Goal: Information Seeking & Learning: Learn about a topic

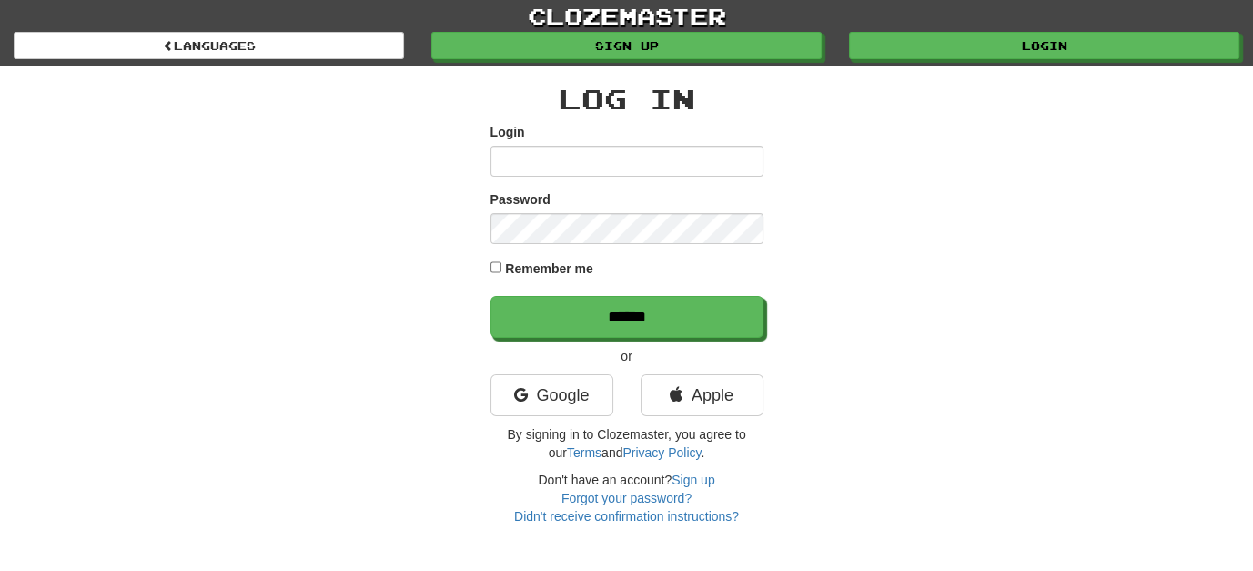
type input "**********"
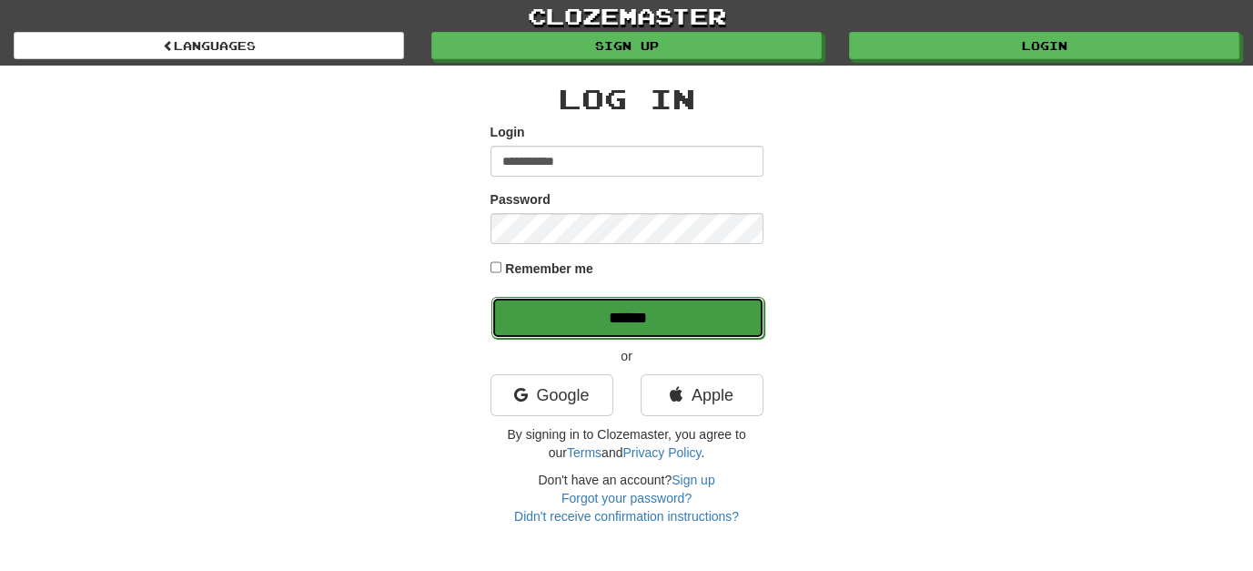
click at [640, 323] on input "******" at bounding box center [627, 318] width 273 height 42
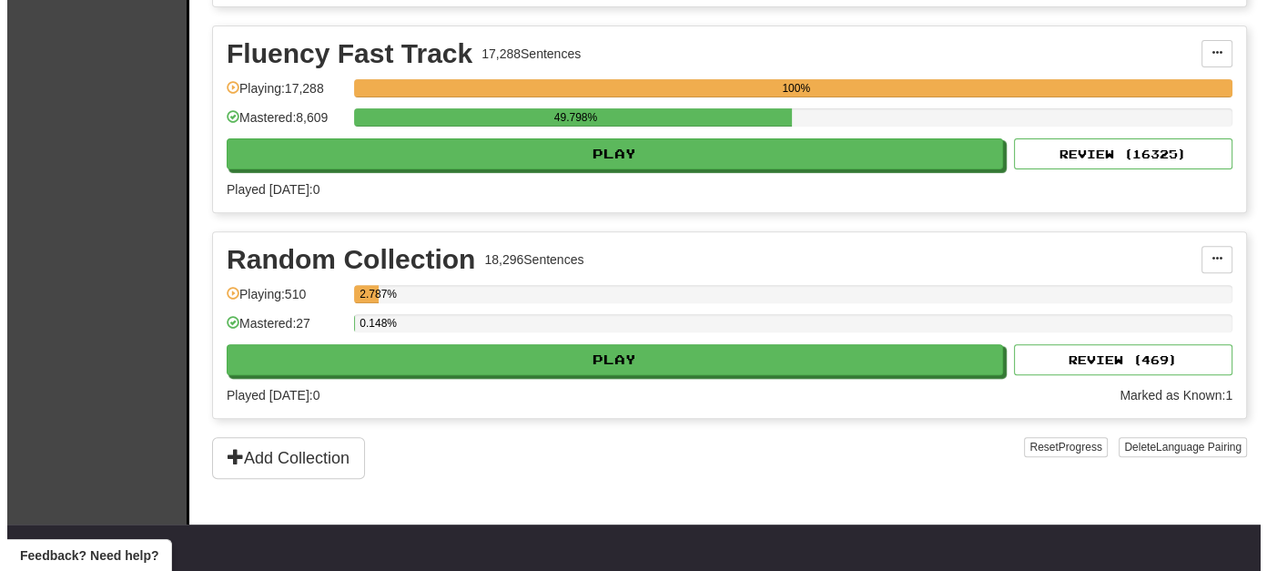
scroll to position [637, 0]
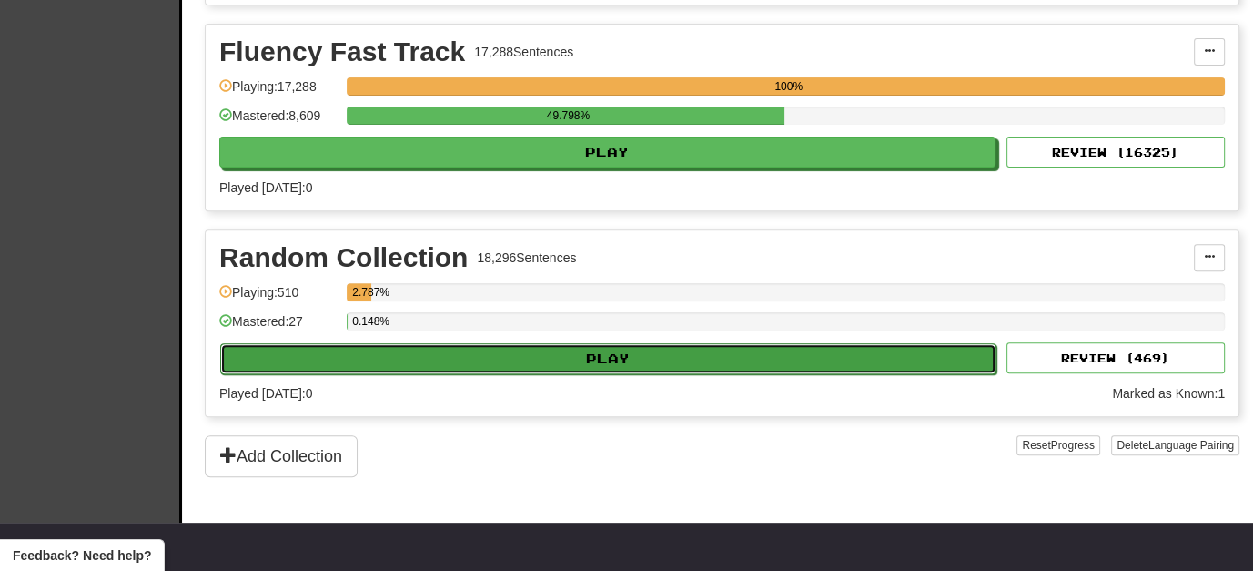
click at [602, 349] on button "Play" at bounding box center [608, 358] width 776 height 31
select select "**"
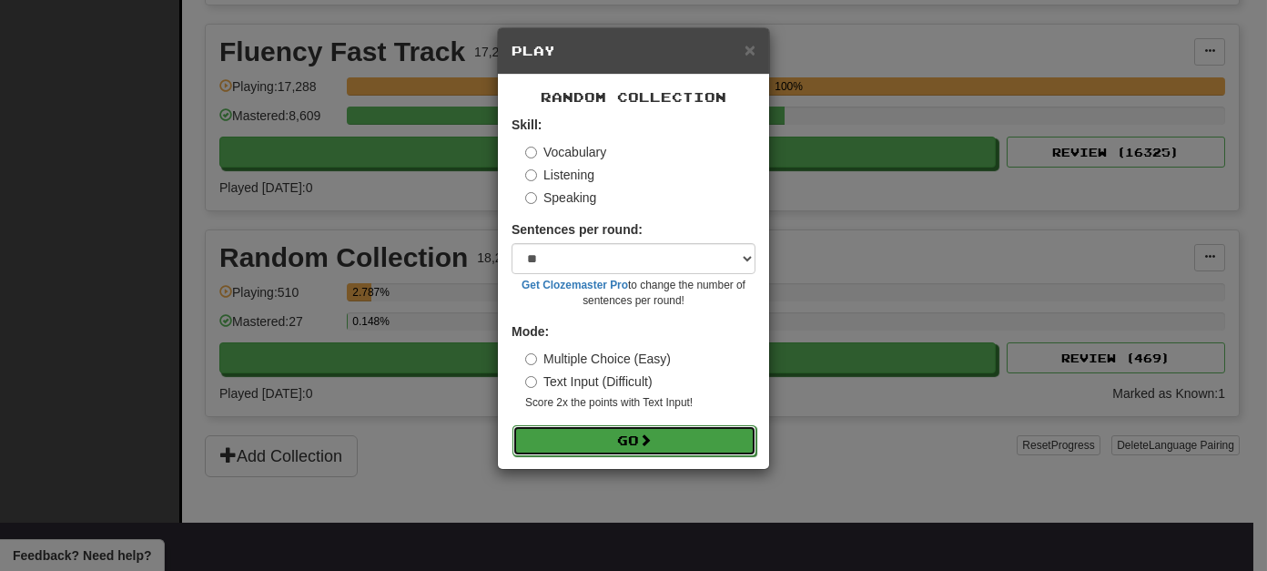
click at [617, 433] on button "Go" at bounding box center [634, 440] width 244 height 31
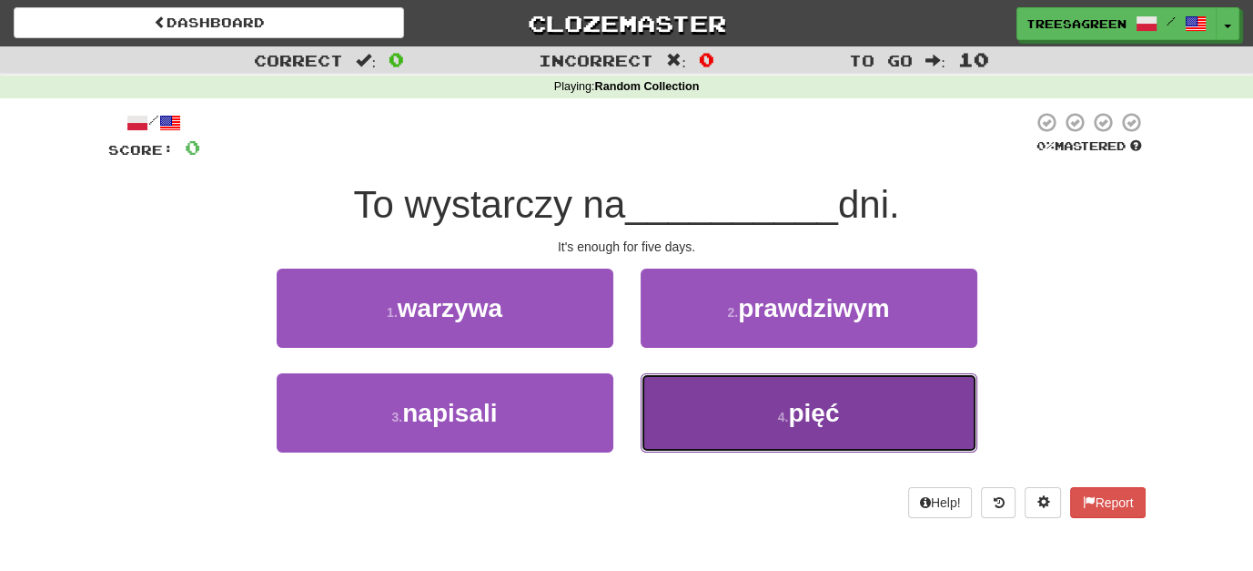
click at [795, 415] on span "pięć" at bounding box center [813, 413] width 51 height 28
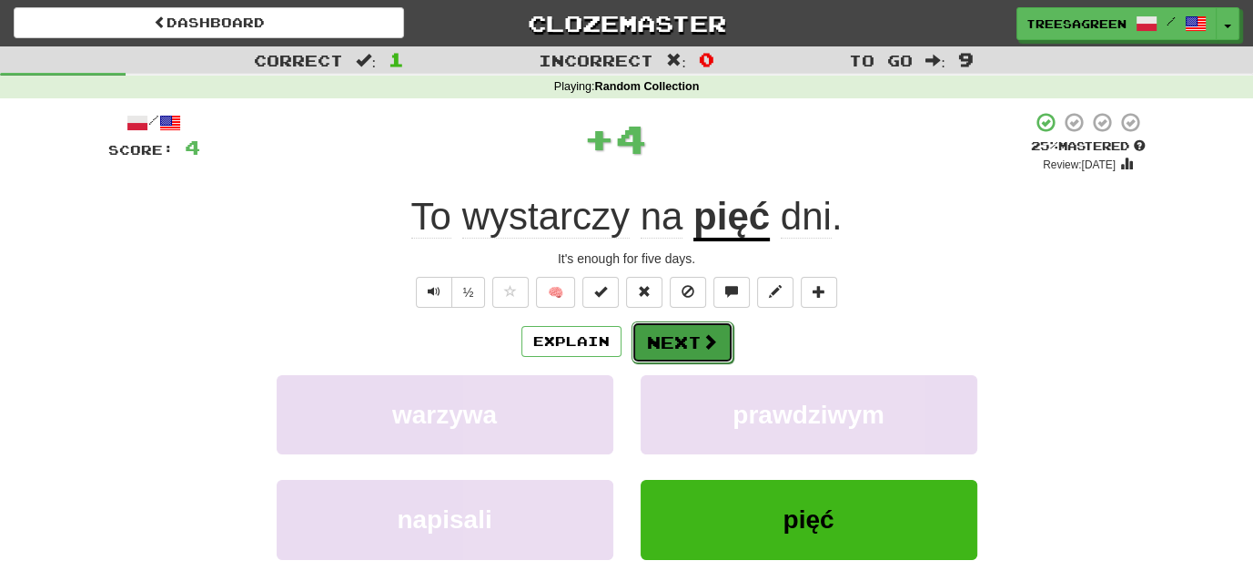
click at [678, 335] on button "Next" at bounding box center [683, 342] width 102 height 42
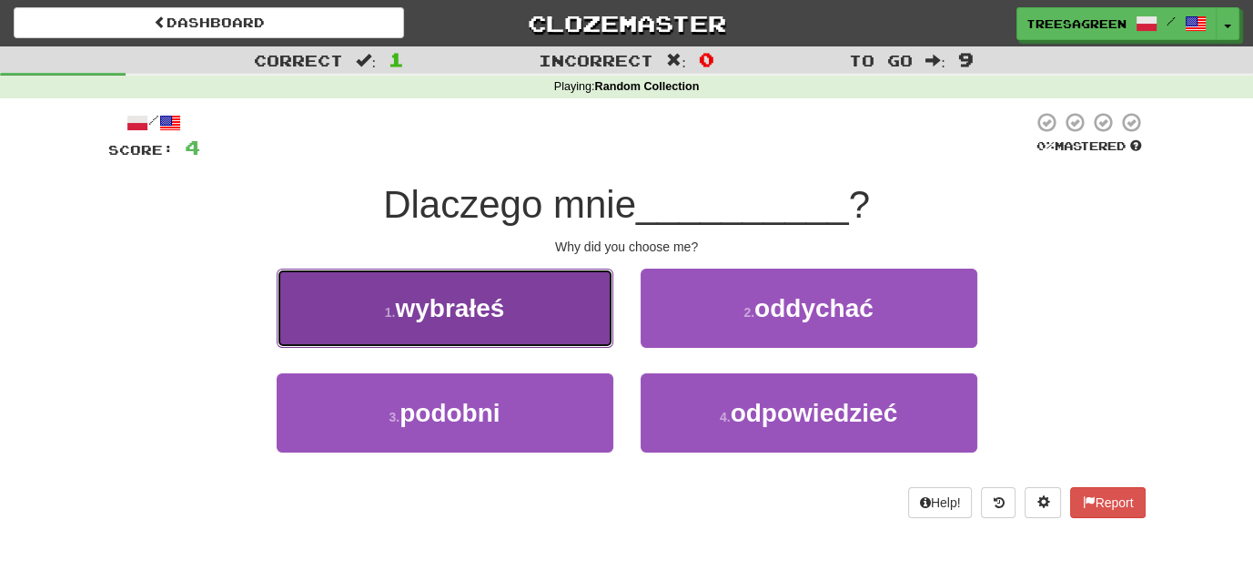
click at [461, 305] on span "wybrałeś" at bounding box center [449, 308] width 109 height 28
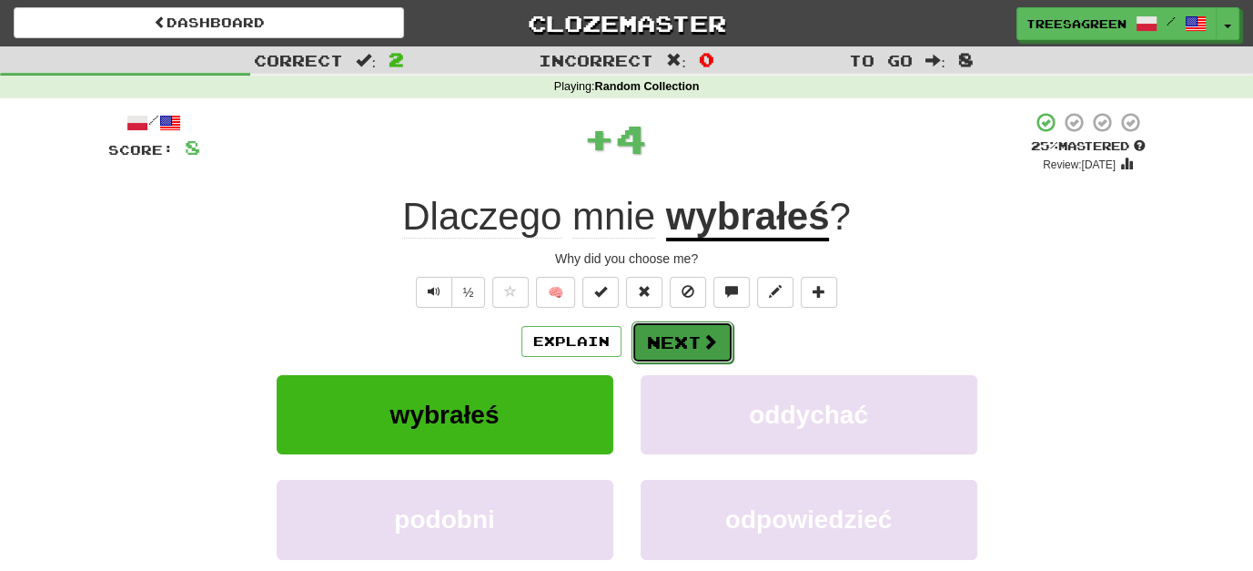
click at [683, 333] on button "Next" at bounding box center [683, 342] width 102 height 42
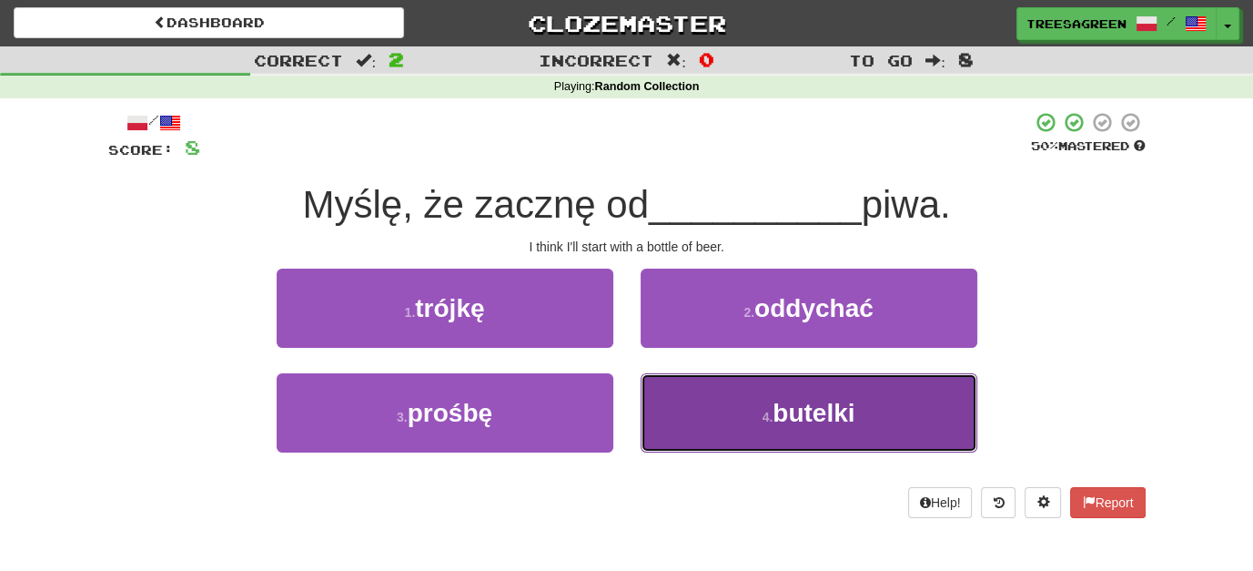
click at [783, 407] on span "butelki" at bounding box center [814, 413] width 82 height 28
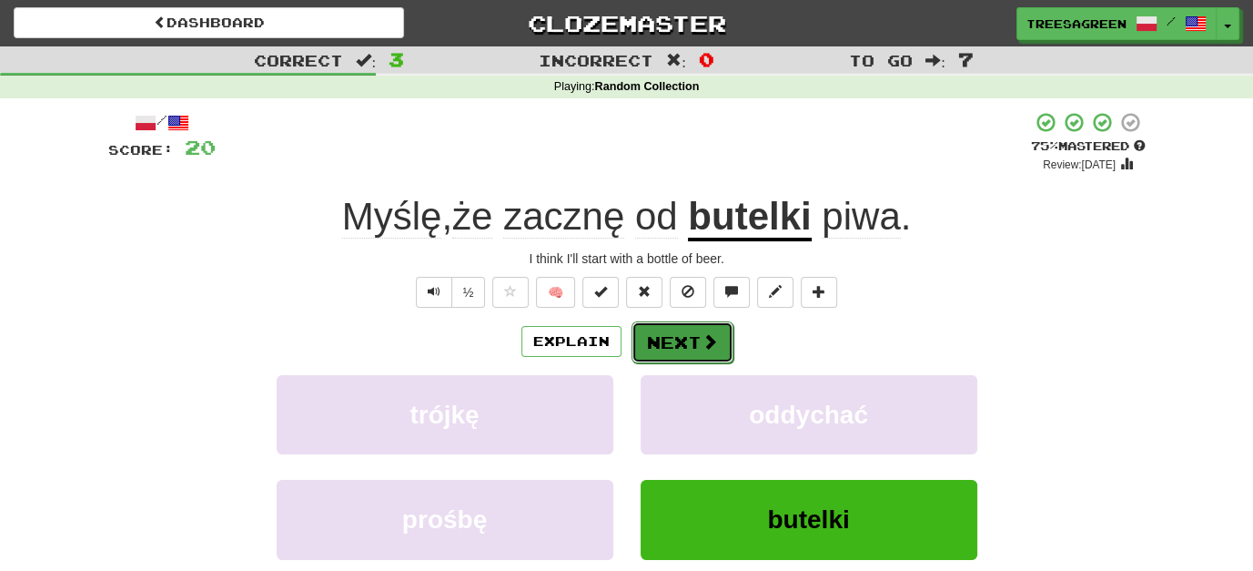
click at [692, 328] on button "Next" at bounding box center [683, 342] width 102 height 42
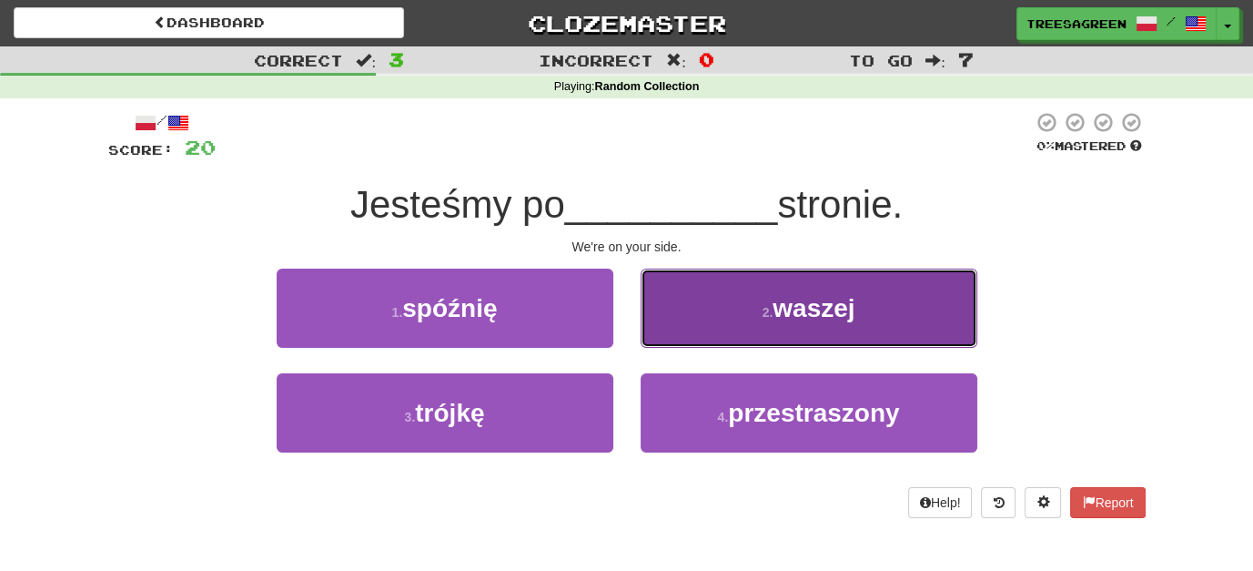
click at [814, 301] on span "waszej" at bounding box center [814, 308] width 82 height 28
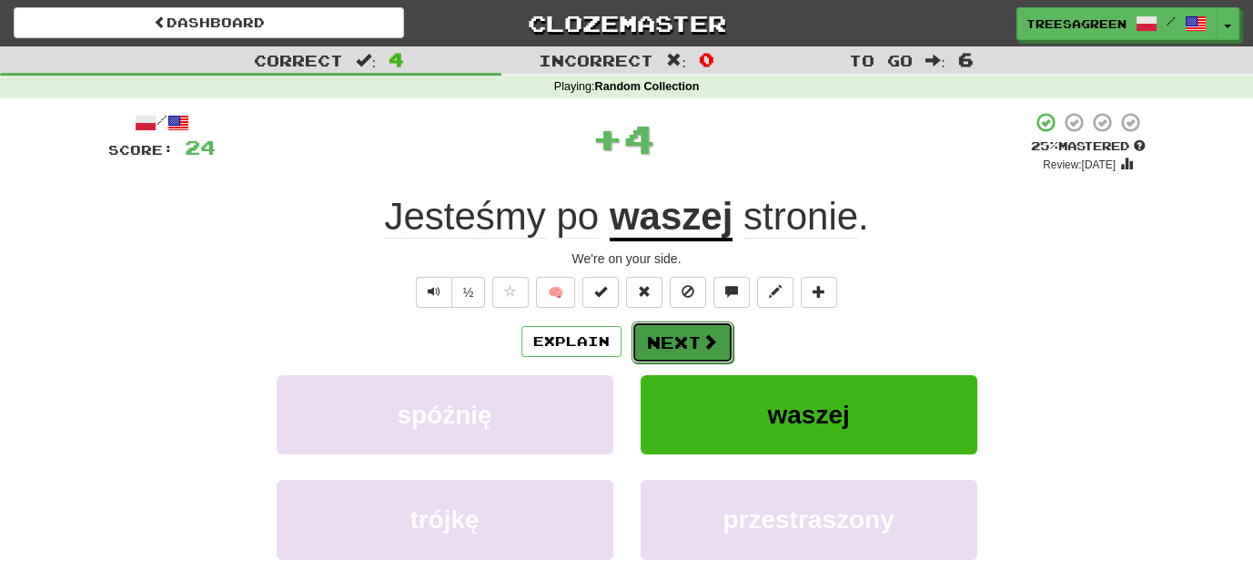
click at [687, 330] on button "Next" at bounding box center [683, 342] width 102 height 42
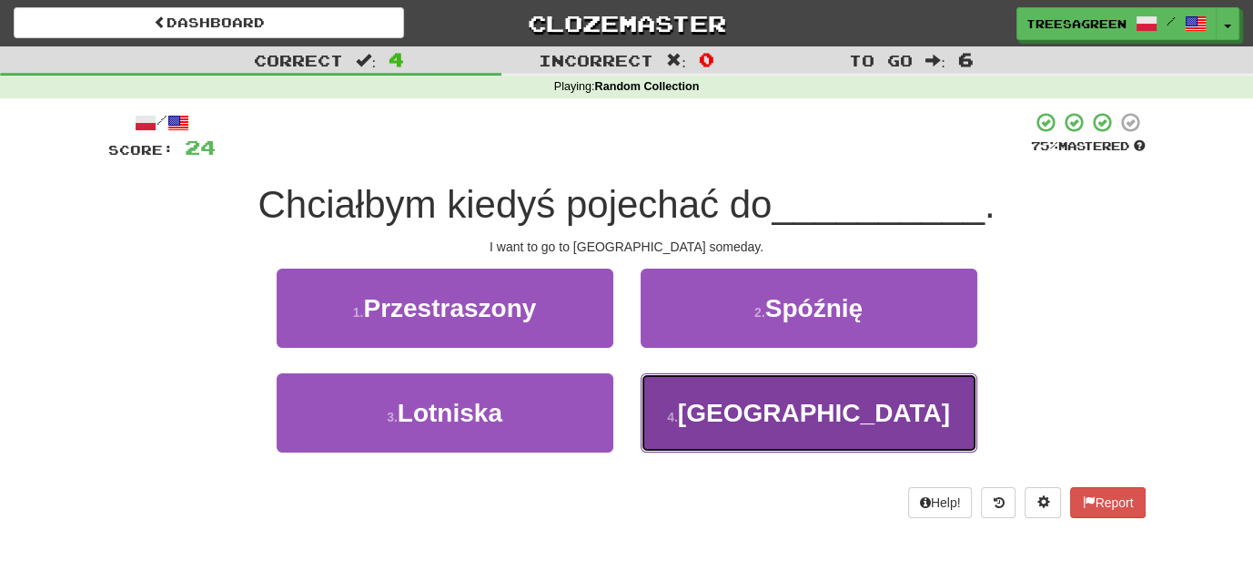
click at [840, 415] on span "Afryki" at bounding box center [814, 413] width 272 height 28
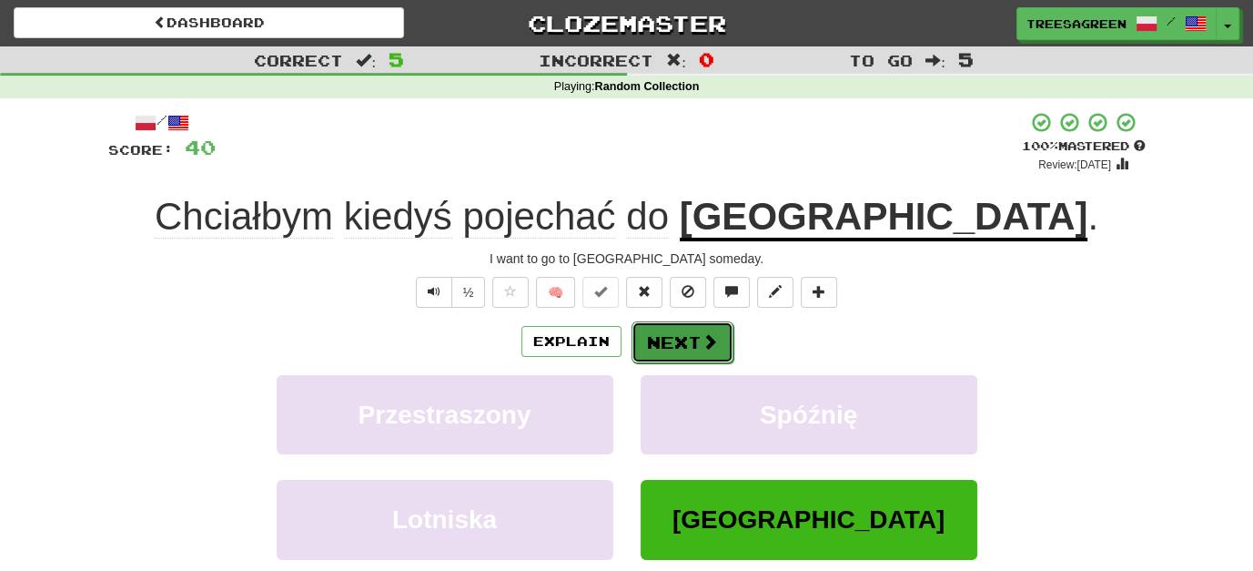
click at [691, 339] on button "Next" at bounding box center [683, 342] width 102 height 42
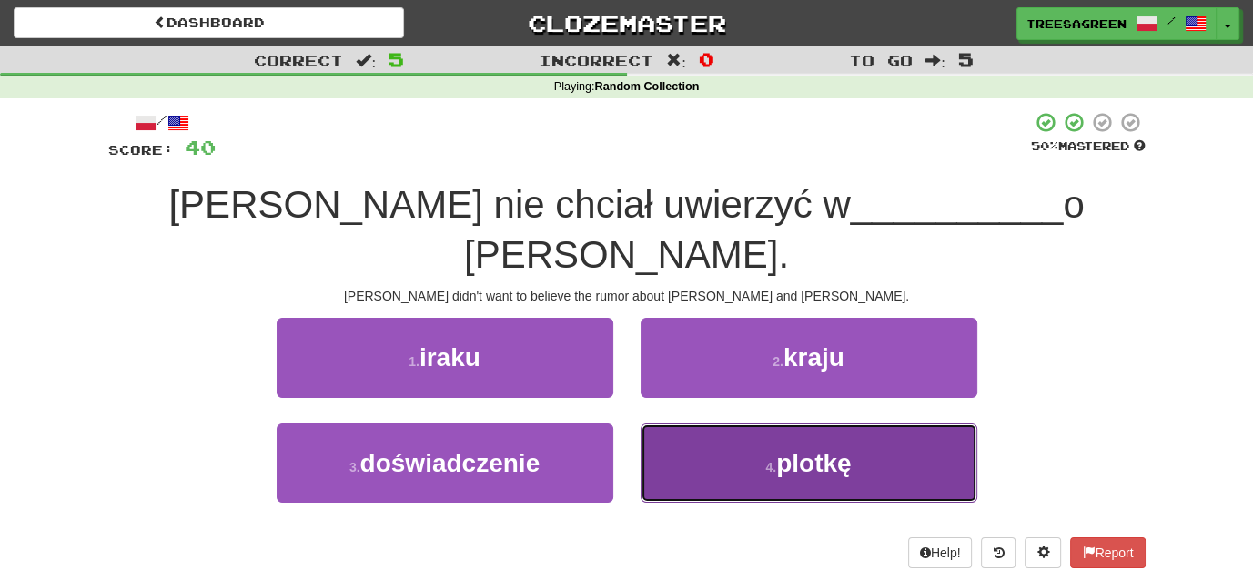
click at [771, 423] on button "4 . plotkę" at bounding box center [809, 462] width 337 height 79
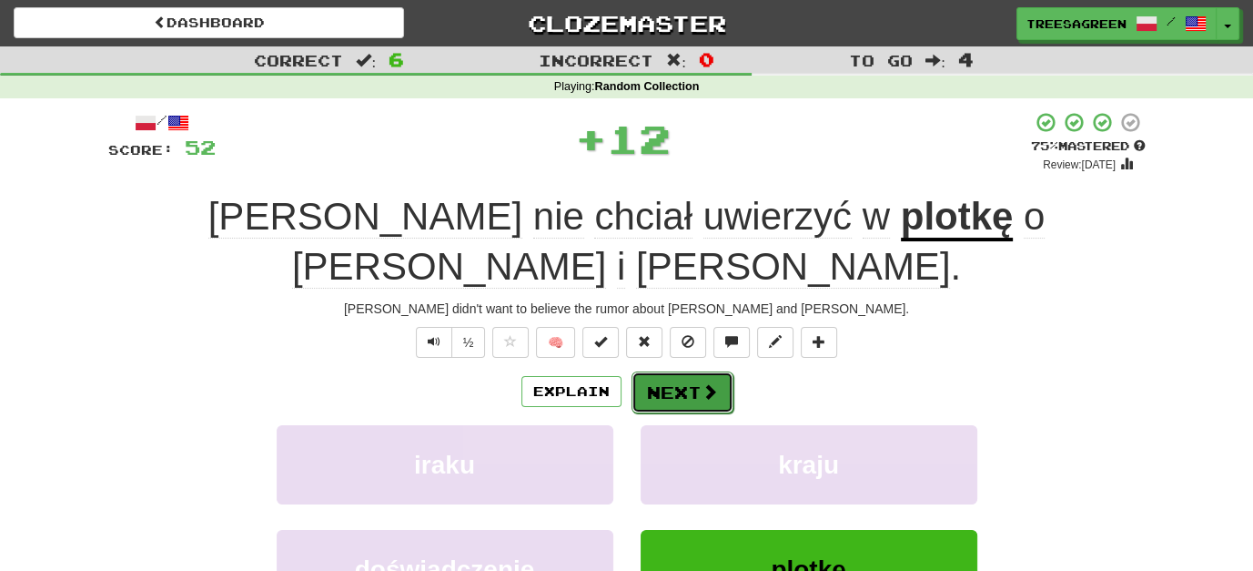
click at [675, 371] on button "Next" at bounding box center [683, 392] width 102 height 42
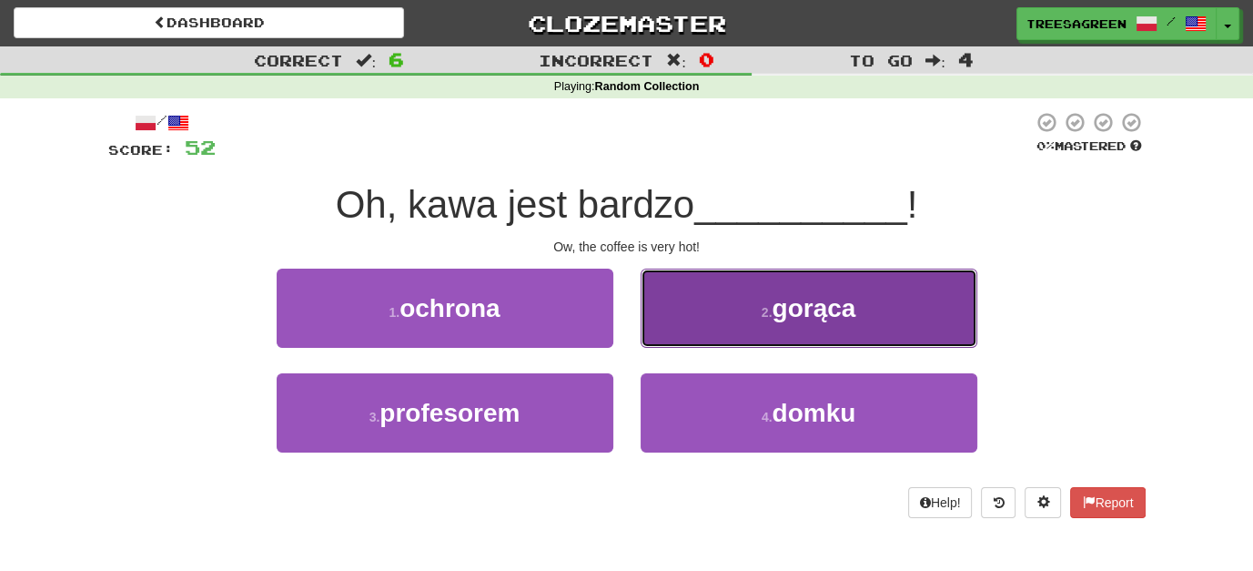
click at [814, 310] on span "gorąca" at bounding box center [814, 308] width 84 height 28
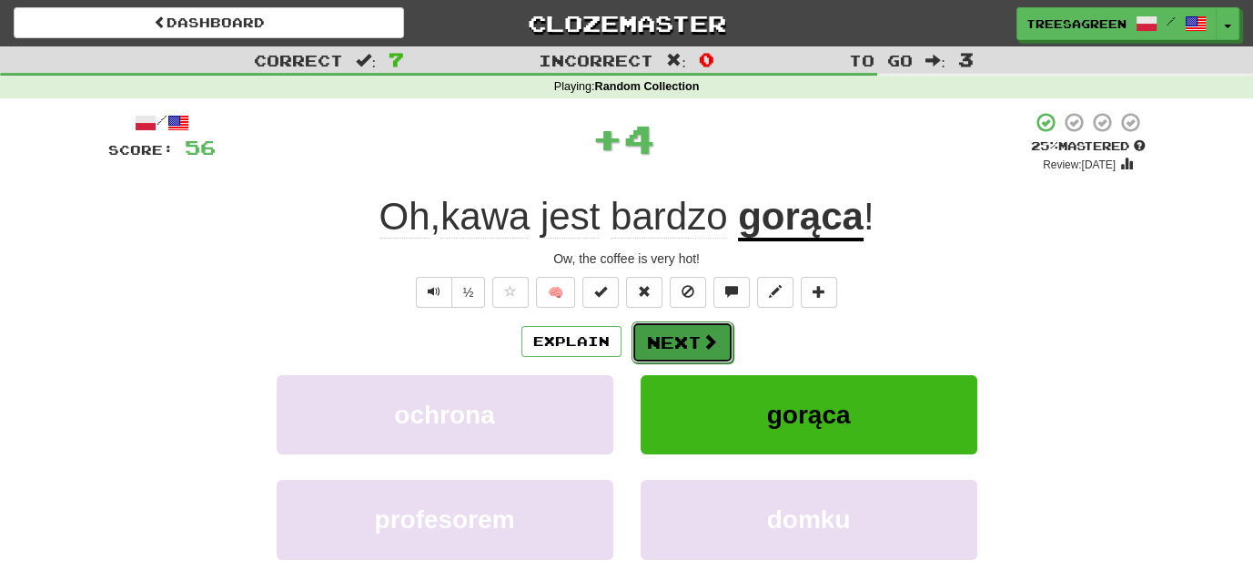
click at [672, 335] on button "Next" at bounding box center [683, 342] width 102 height 42
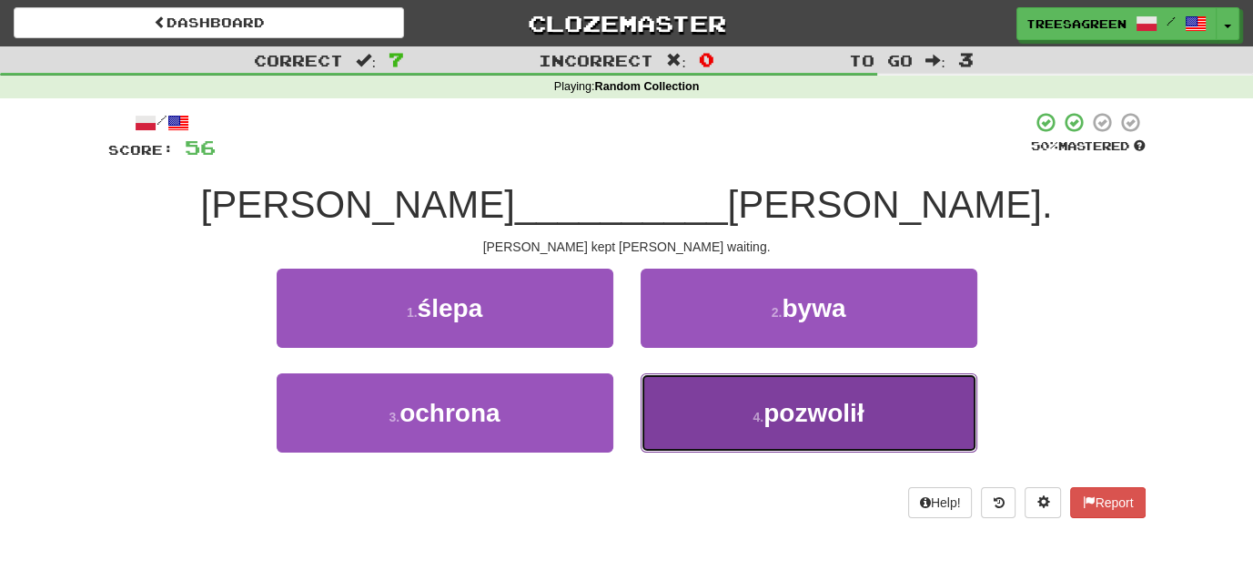
click at [839, 399] on span "pozwolił" at bounding box center [813, 413] width 100 height 28
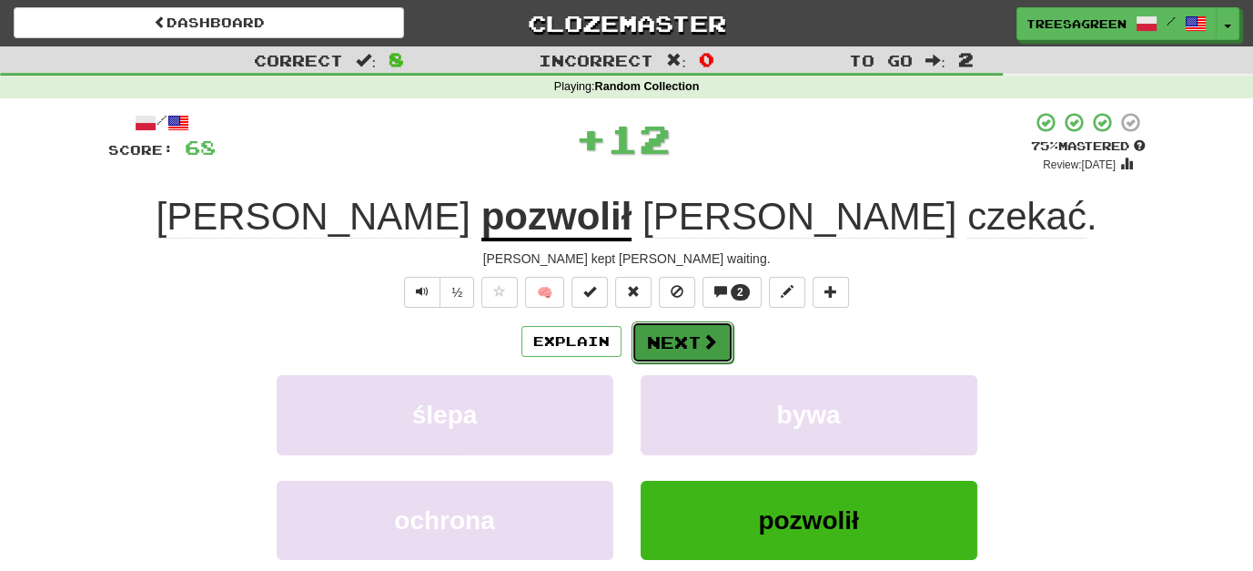
click at [696, 335] on button "Next" at bounding box center [683, 342] width 102 height 42
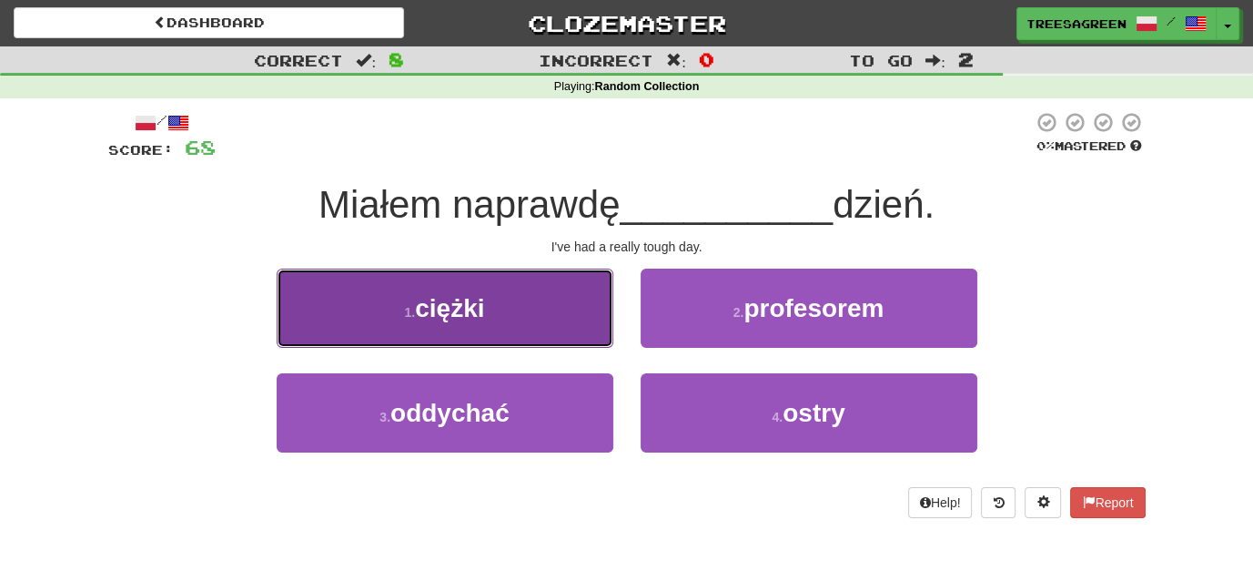
click at [469, 306] on span "ciężki" at bounding box center [449, 308] width 69 height 28
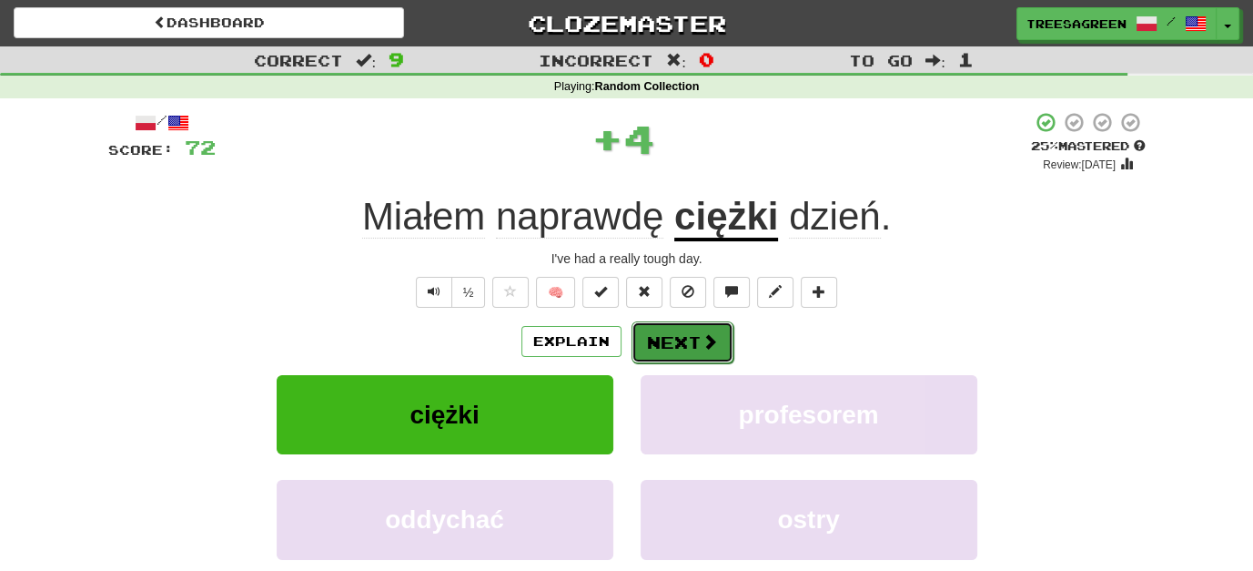
click at [674, 335] on button "Next" at bounding box center [683, 342] width 102 height 42
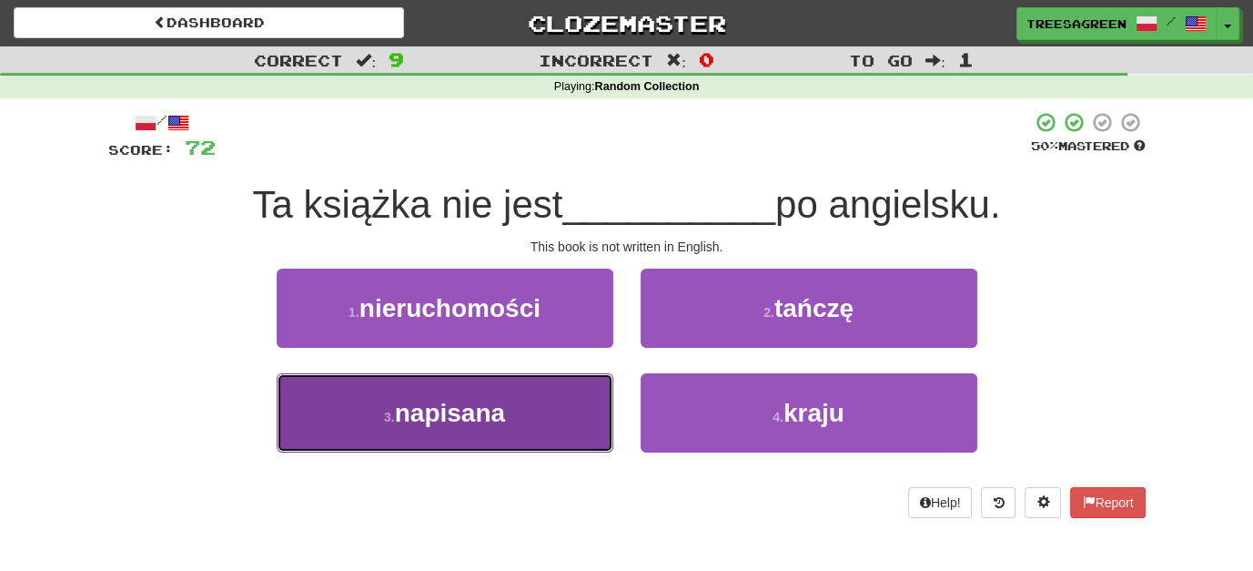
click at [457, 399] on span "napisana" at bounding box center [450, 413] width 110 height 28
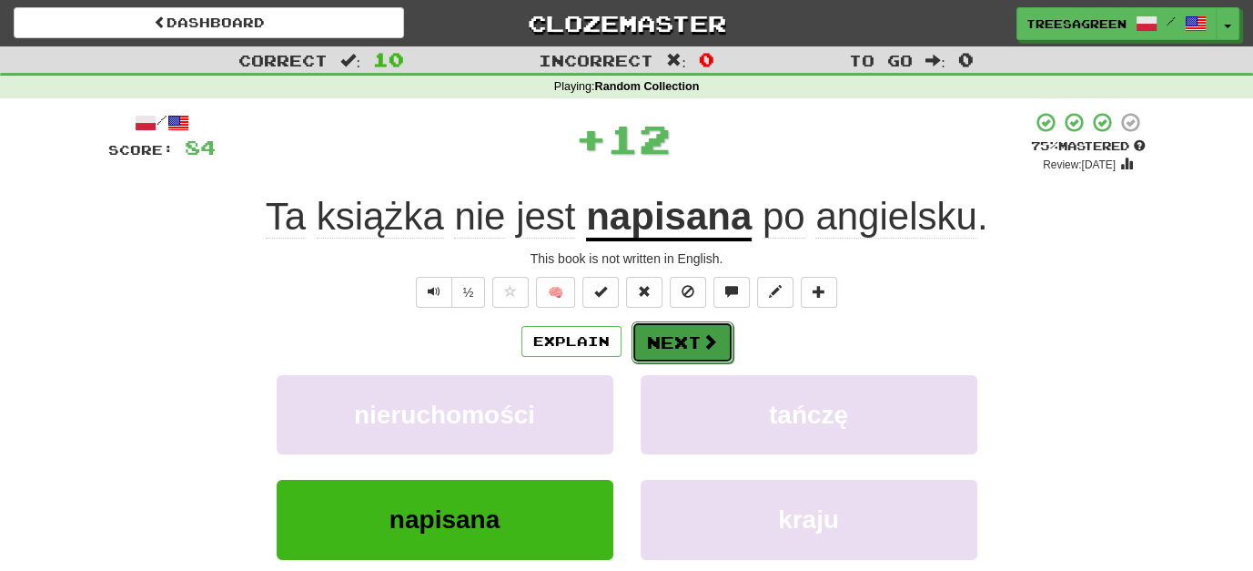
click at [682, 338] on button "Next" at bounding box center [683, 342] width 102 height 42
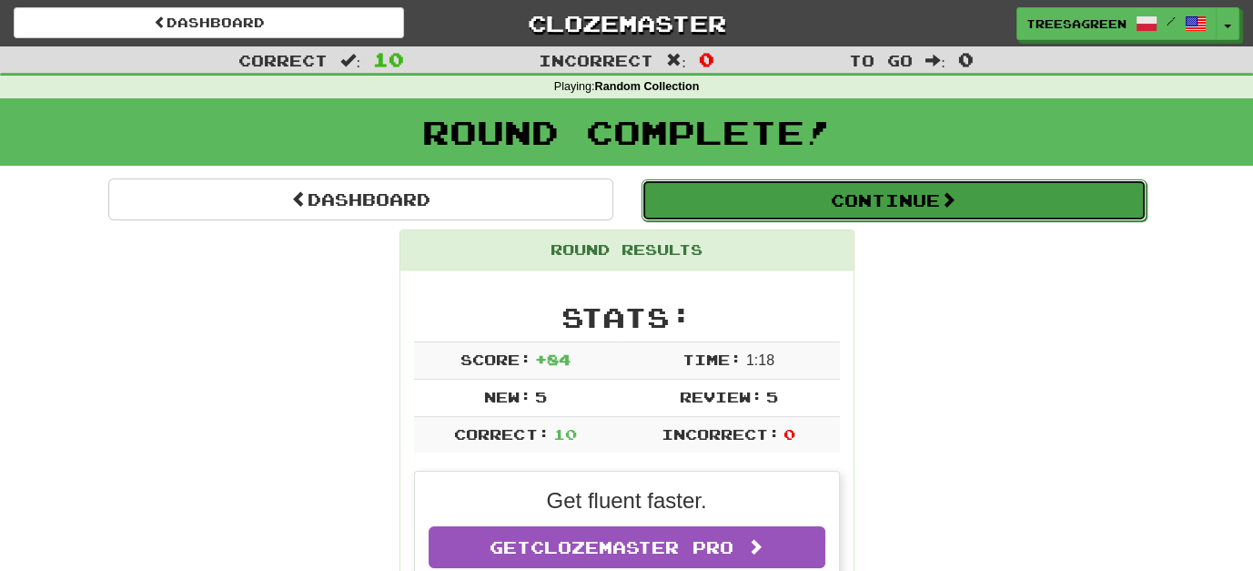
click at [866, 203] on button "Continue" at bounding box center [894, 200] width 505 height 42
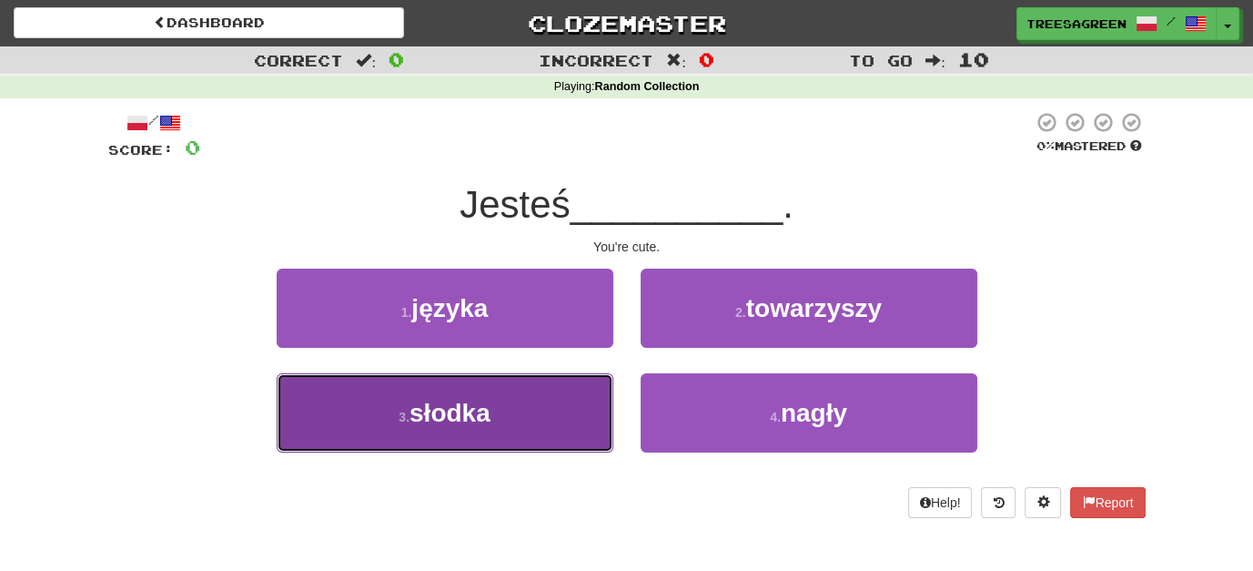
click at [481, 404] on span "słodka" at bounding box center [449, 413] width 81 height 28
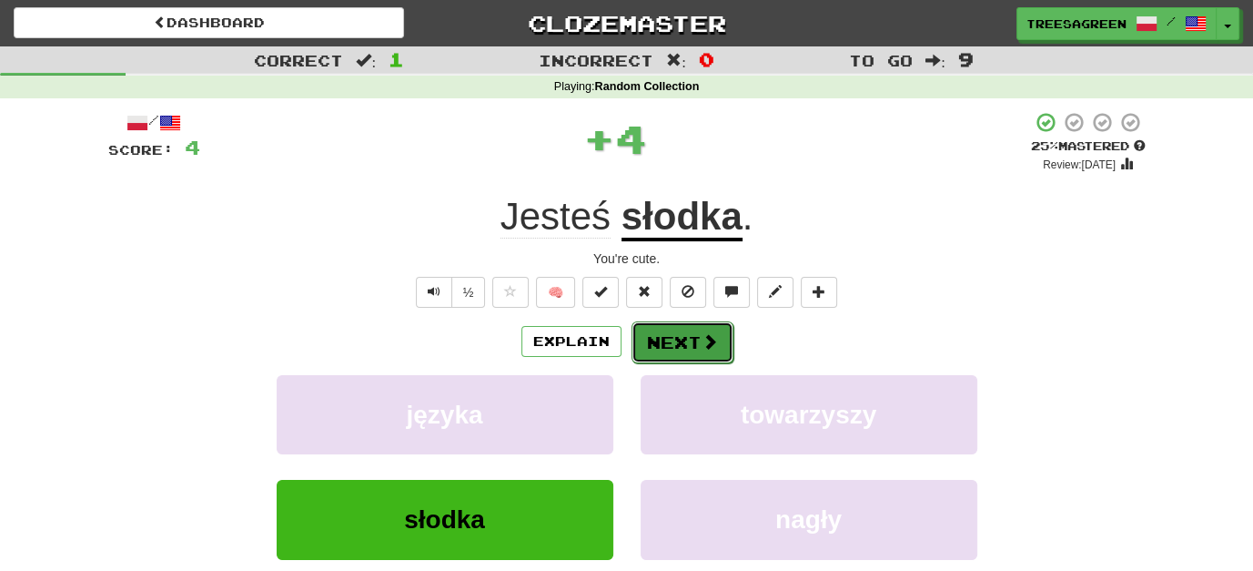
click at [664, 330] on button "Next" at bounding box center [683, 342] width 102 height 42
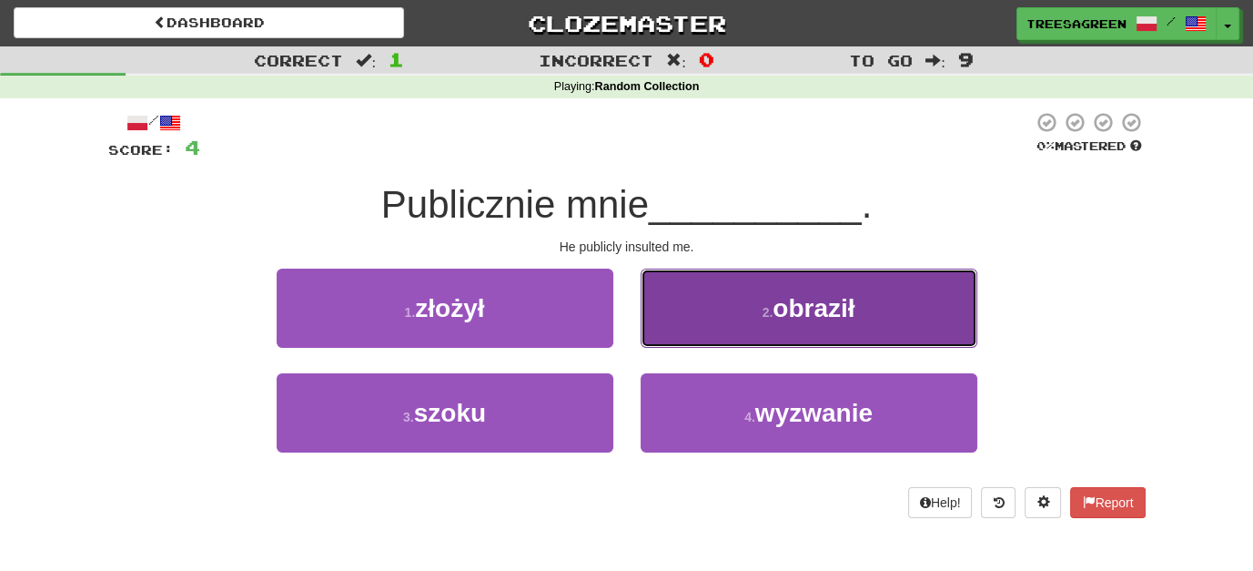
click at [834, 310] on span "obraził" at bounding box center [814, 308] width 82 height 28
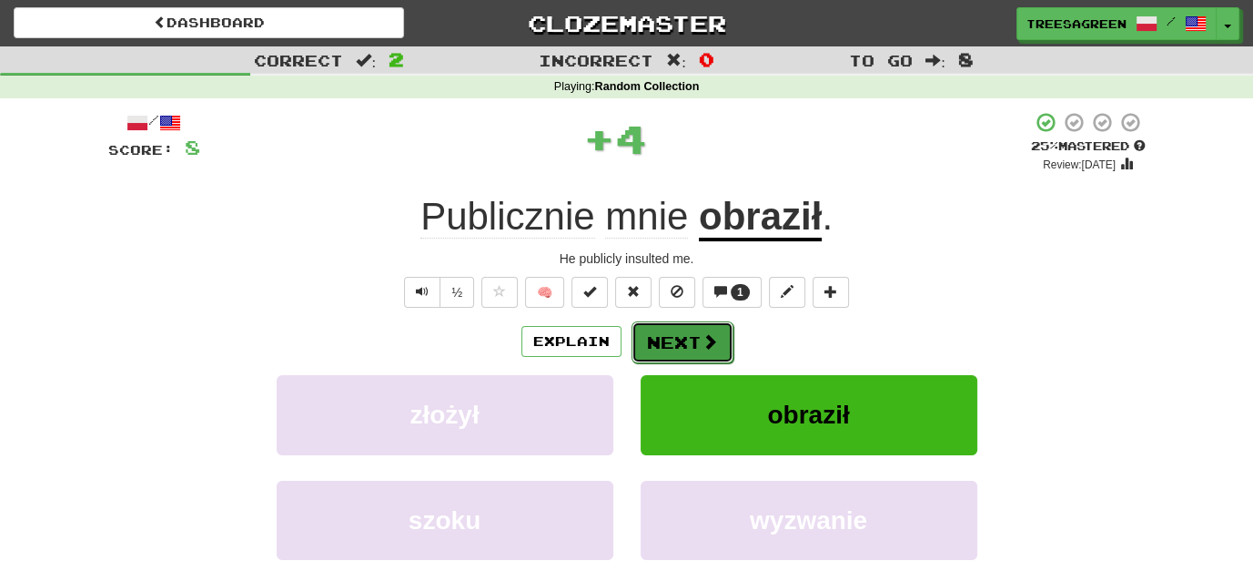
click at [689, 334] on button "Next" at bounding box center [683, 342] width 102 height 42
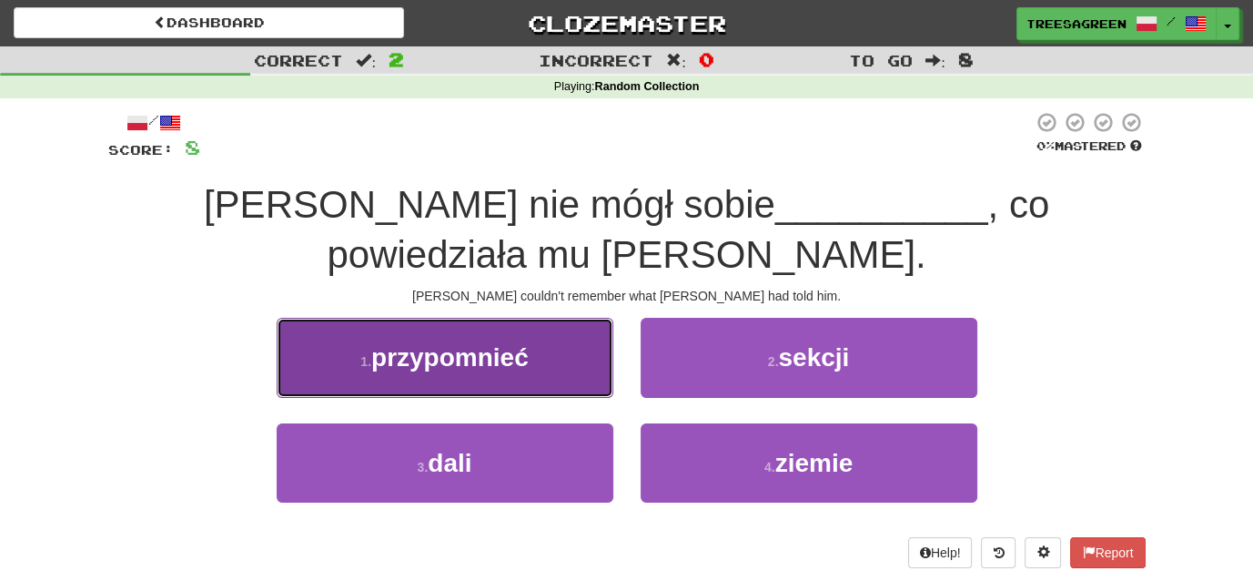
click at [490, 343] on span "przypomnieć" at bounding box center [449, 357] width 157 height 28
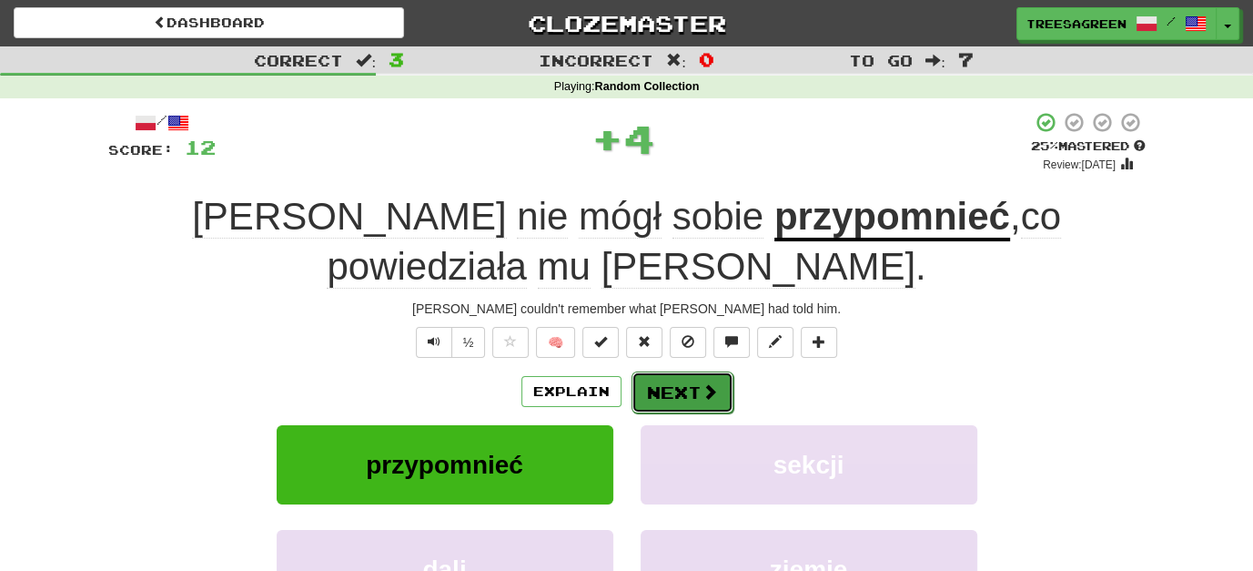
click at [685, 371] on button "Next" at bounding box center [683, 392] width 102 height 42
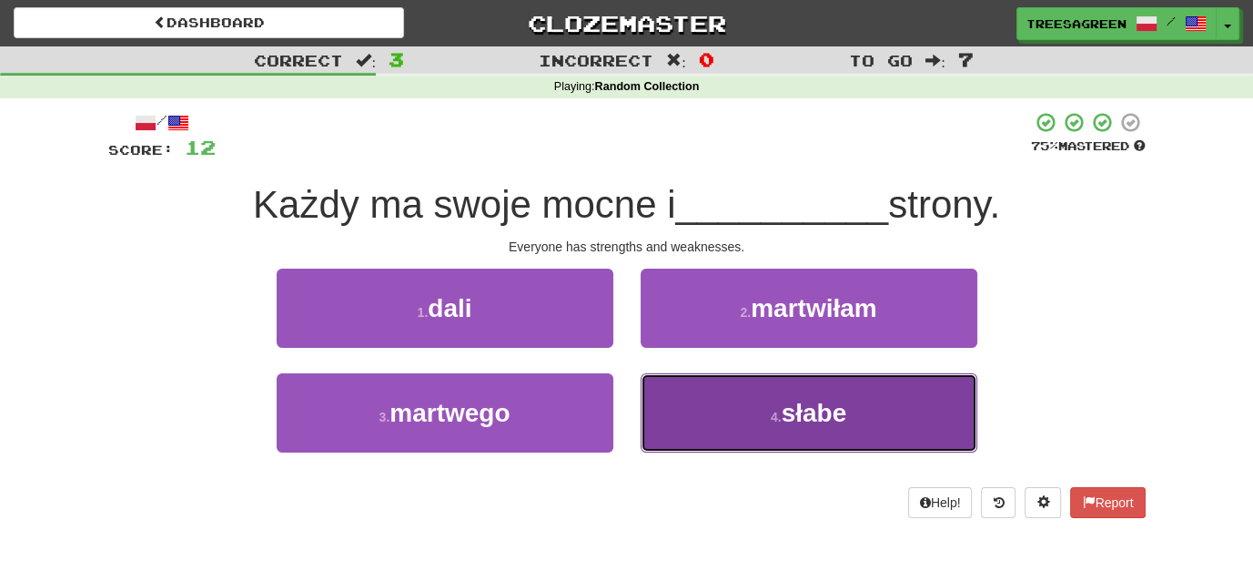
click at [816, 403] on span "słabe" at bounding box center [815, 413] width 66 height 28
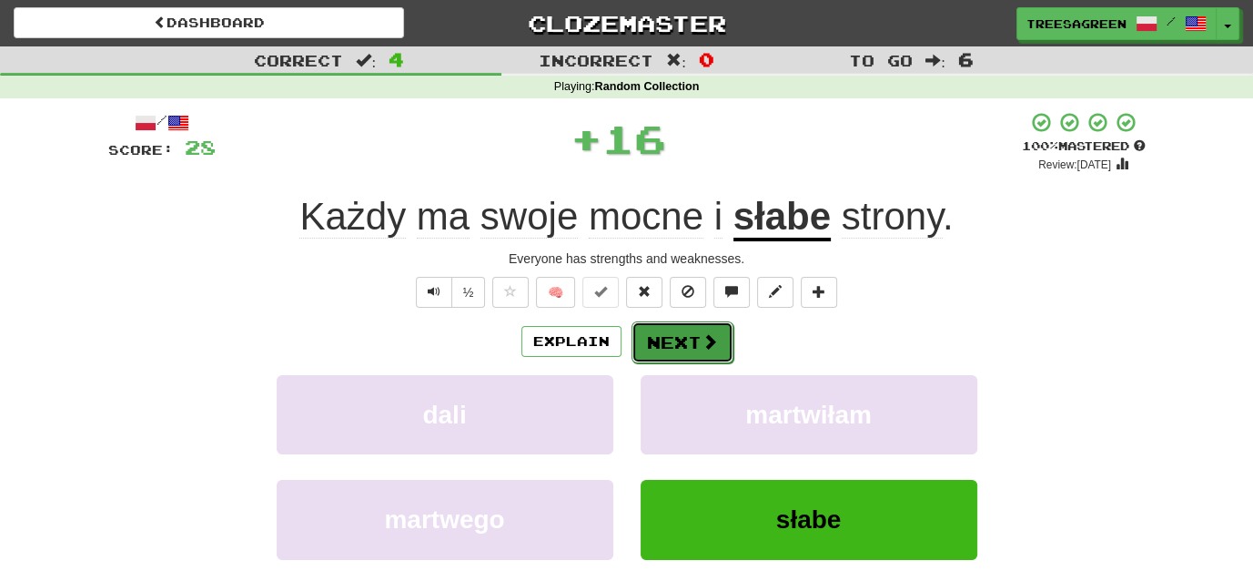
click at [692, 338] on button "Next" at bounding box center [683, 342] width 102 height 42
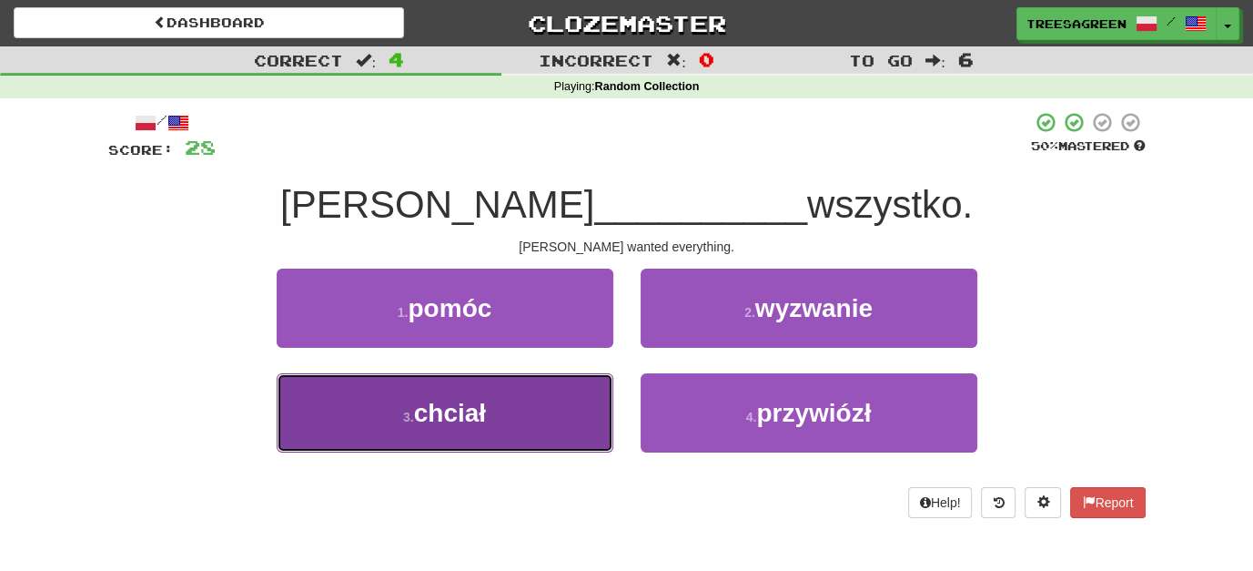
click at [467, 416] on span "chciał" at bounding box center [450, 413] width 72 height 28
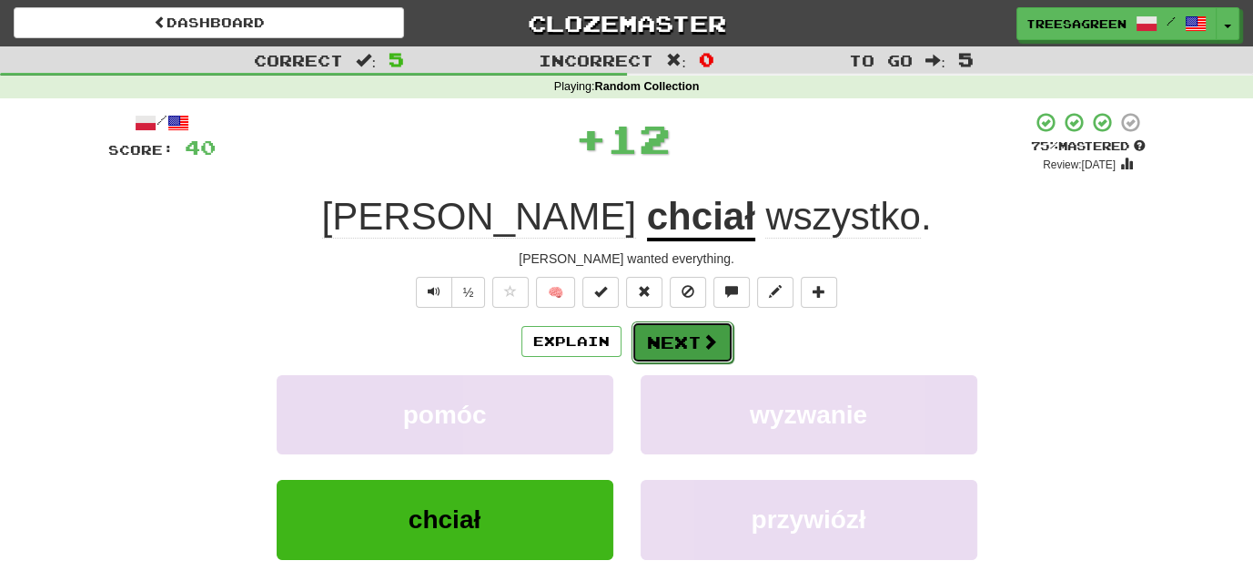
click at [675, 333] on button "Next" at bounding box center [683, 342] width 102 height 42
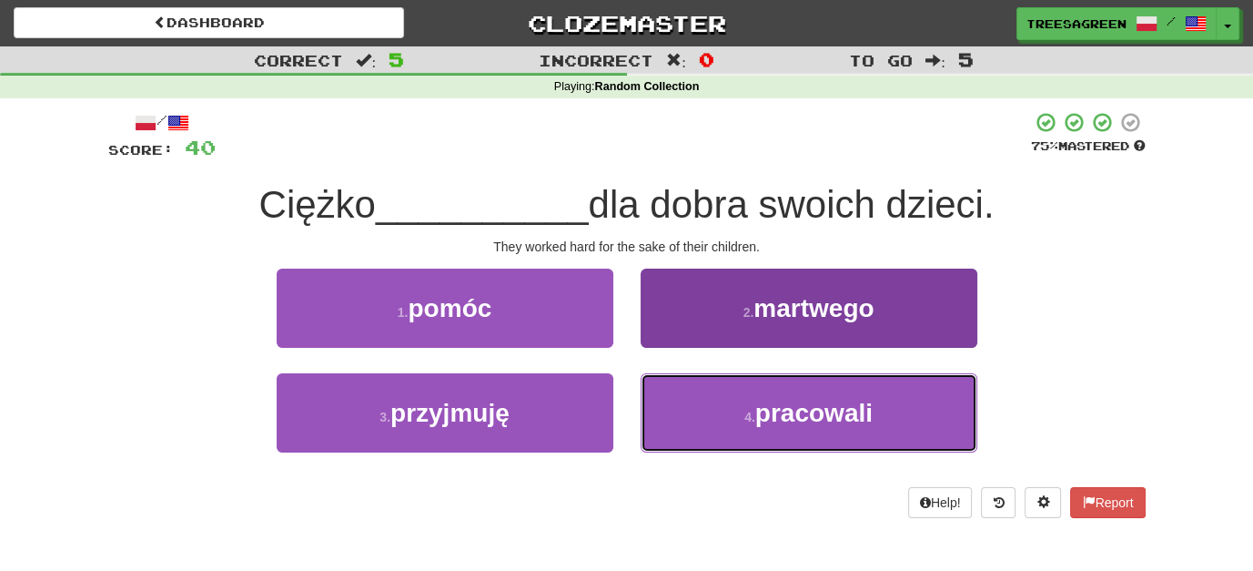
click at [838, 411] on span "pracowali" at bounding box center [813, 413] width 117 height 28
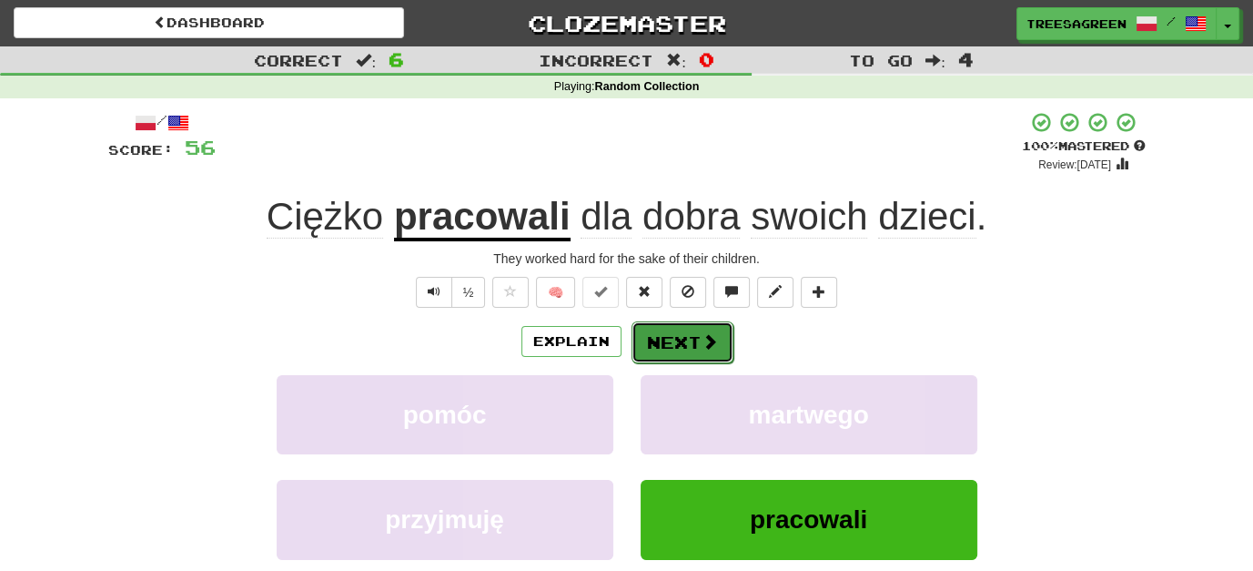
click at [661, 328] on button "Next" at bounding box center [683, 342] width 102 height 42
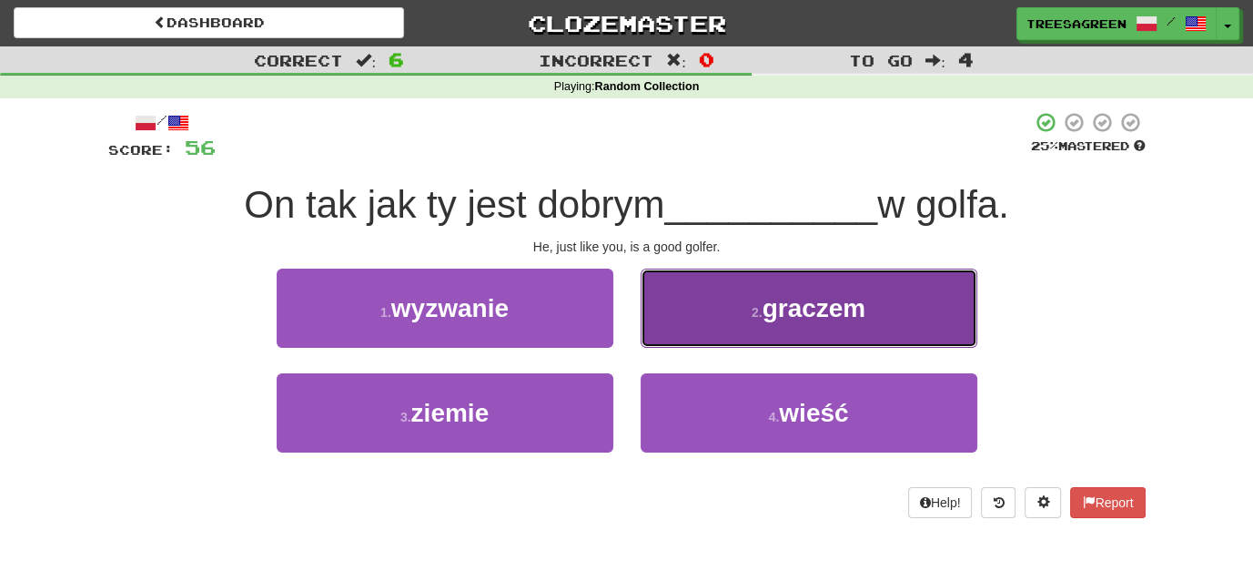
click at [870, 309] on button "2 . graczem" at bounding box center [809, 307] width 337 height 79
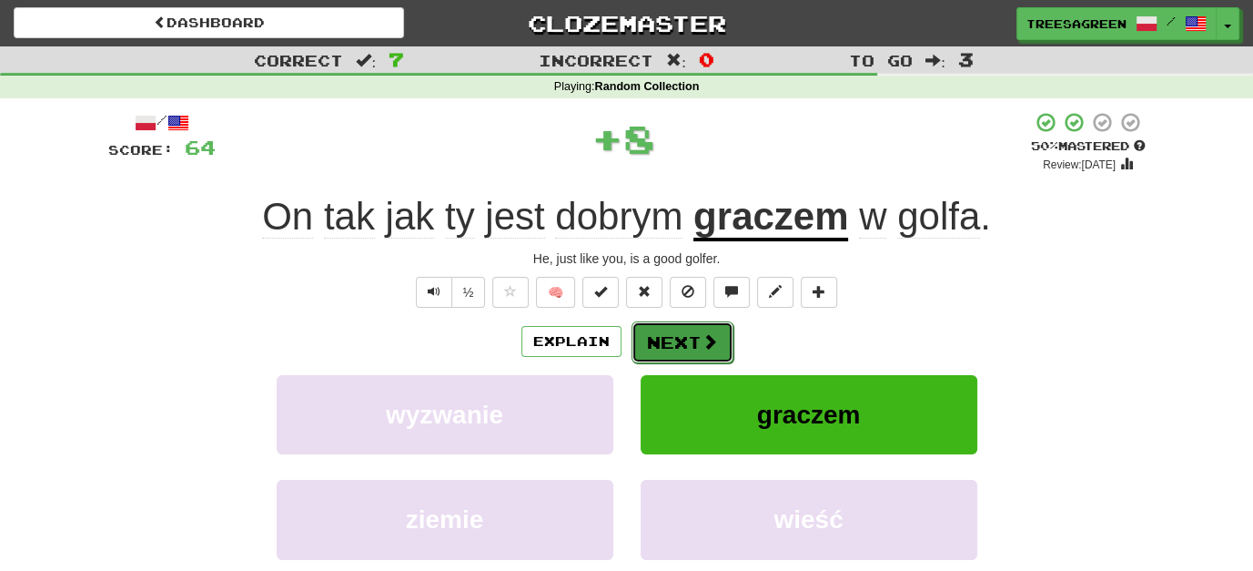
click at [685, 326] on button "Next" at bounding box center [683, 342] width 102 height 42
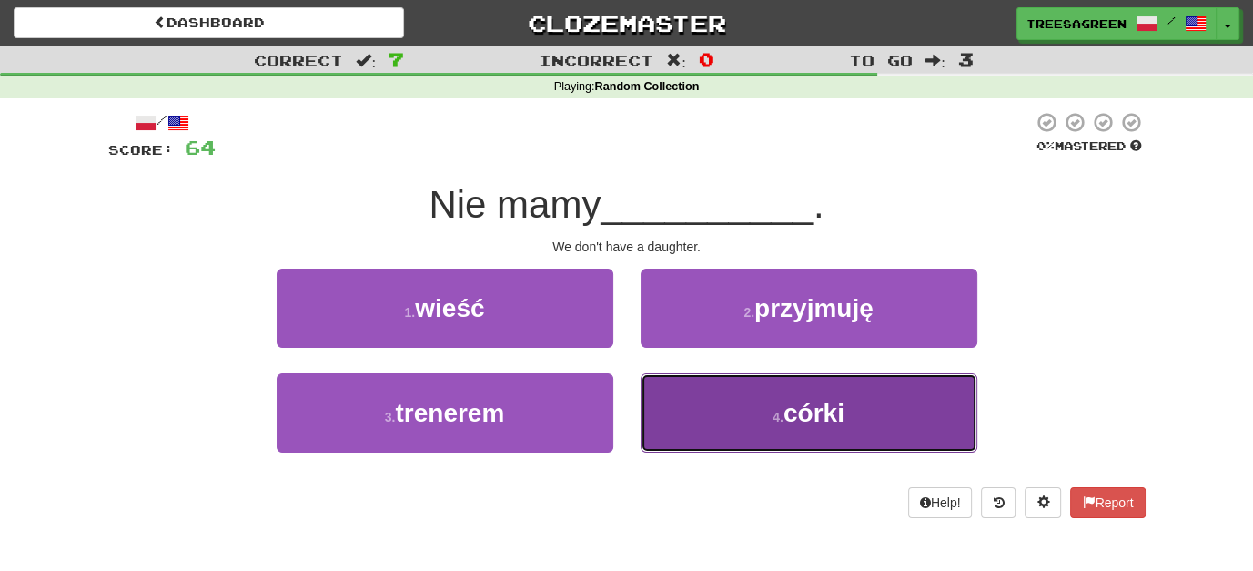
click at [780, 414] on small "4 ." at bounding box center [778, 416] width 11 height 15
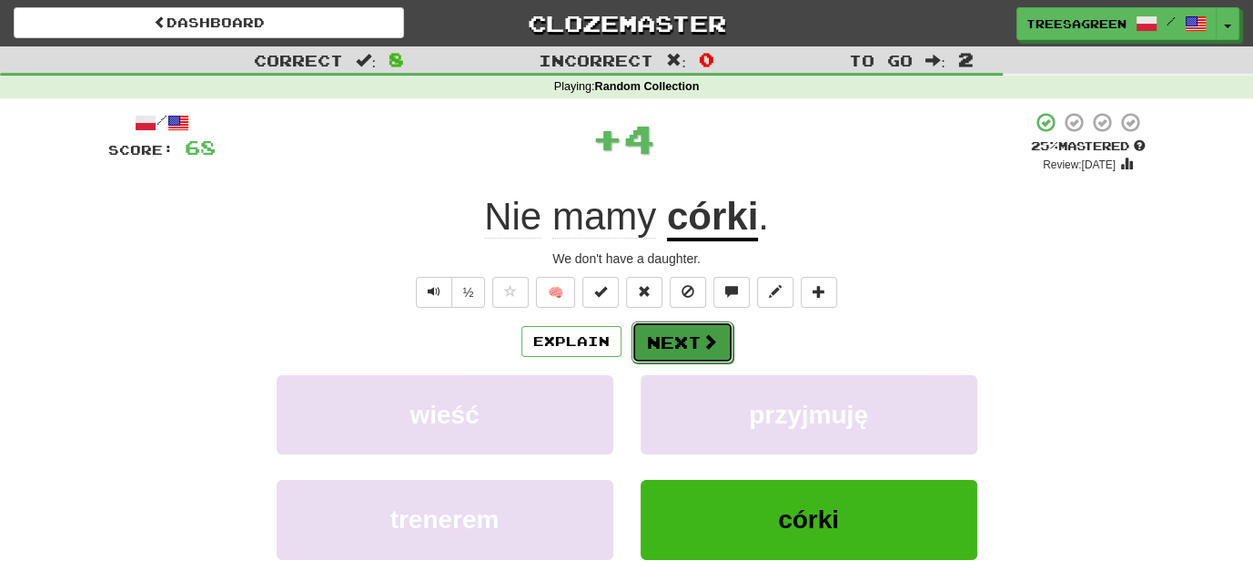
click at [680, 340] on button "Next" at bounding box center [683, 342] width 102 height 42
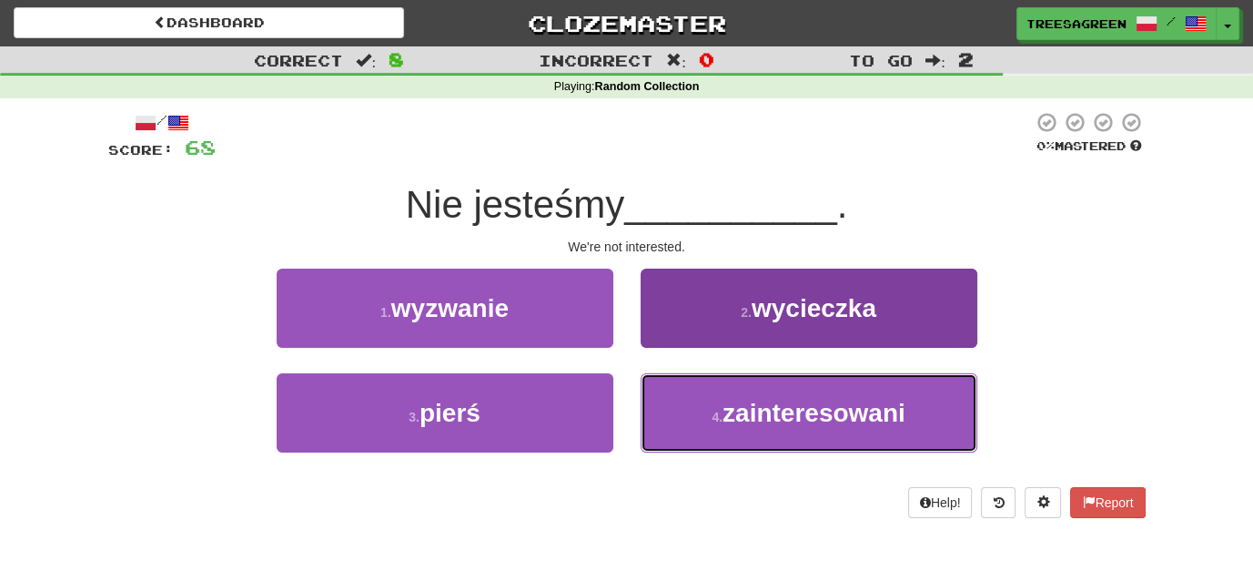
click at [765, 409] on span "zainteresowani" at bounding box center [814, 413] width 183 height 28
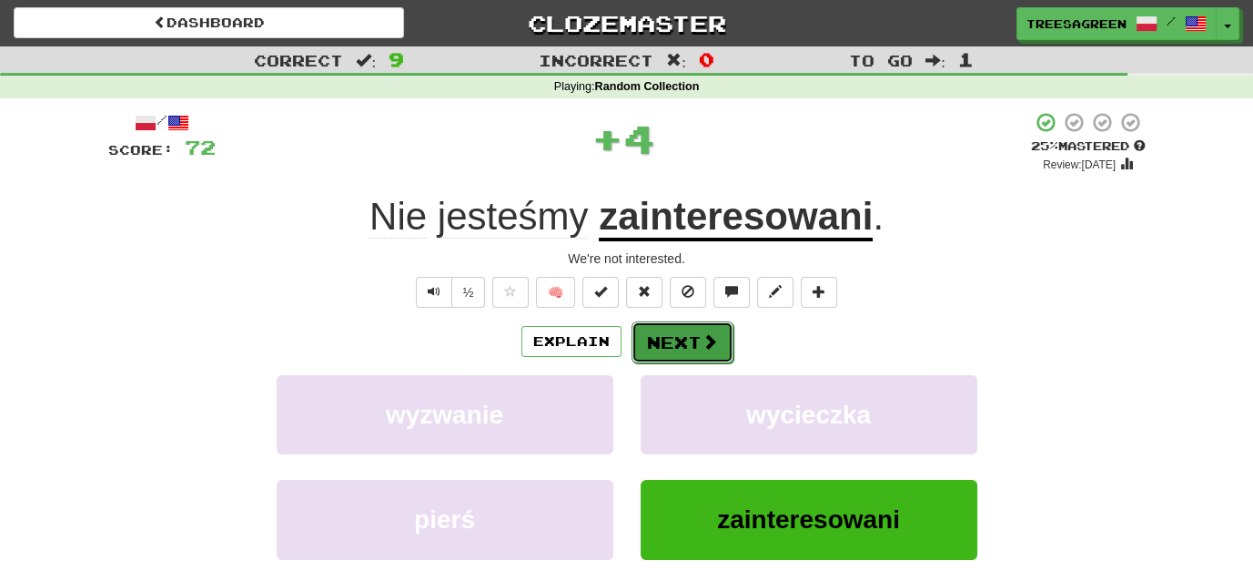
click at [677, 339] on button "Next" at bounding box center [683, 342] width 102 height 42
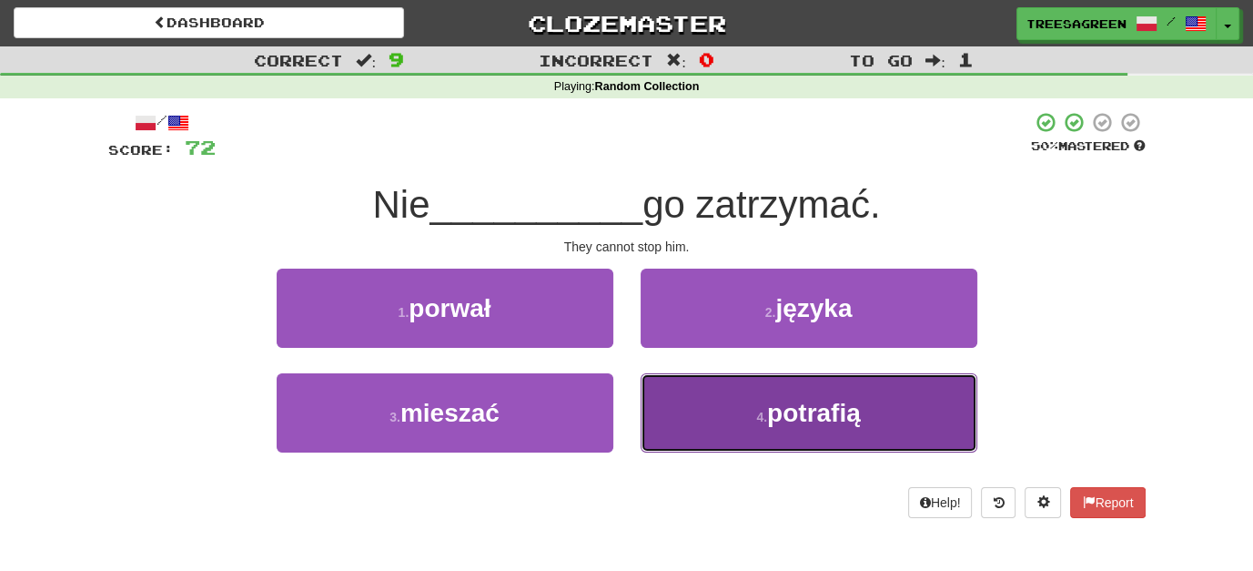
click at [859, 417] on span "potrafią" at bounding box center [814, 413] width 94 height 28
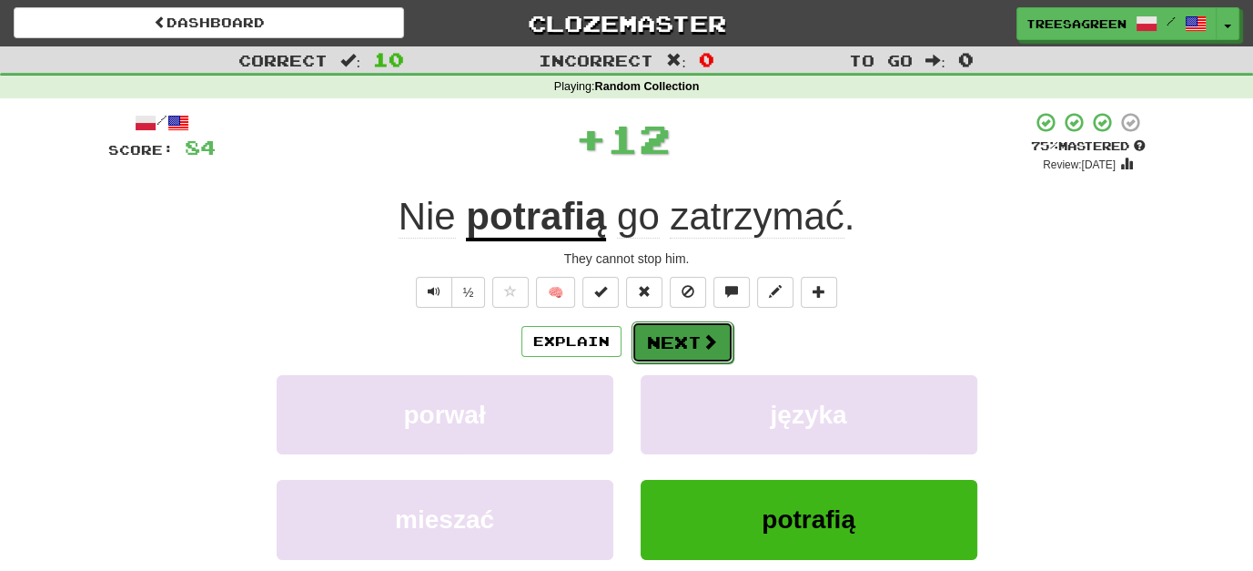
click at [658, 339] on button "Next" at bounding box center [683, 342] width 102 height 42
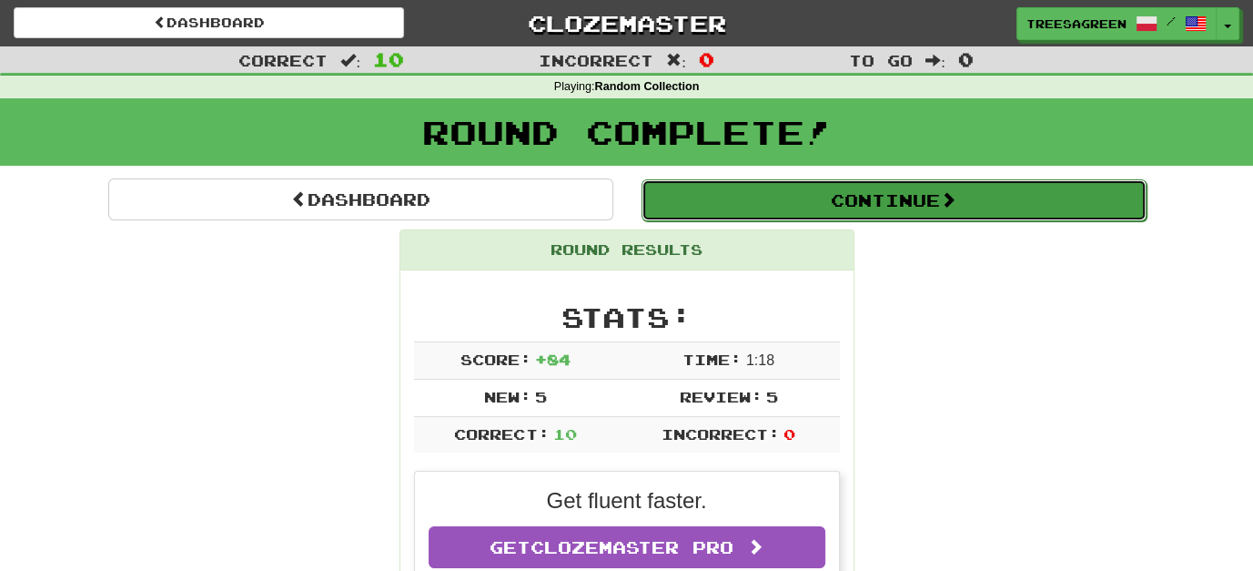
click at [926, 200] on button "Continue" at bounding box center [894, 200] width 505 height 42
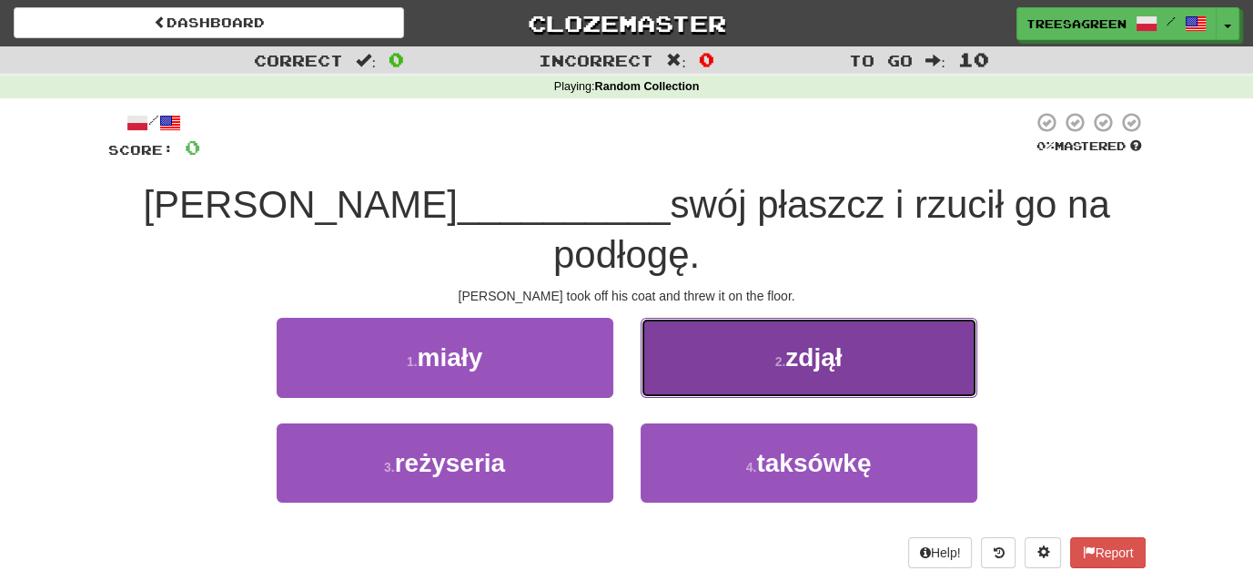
click at [850, 320] on button "2 . zdjął" at bounding box center [809, 357] width 337 height 79
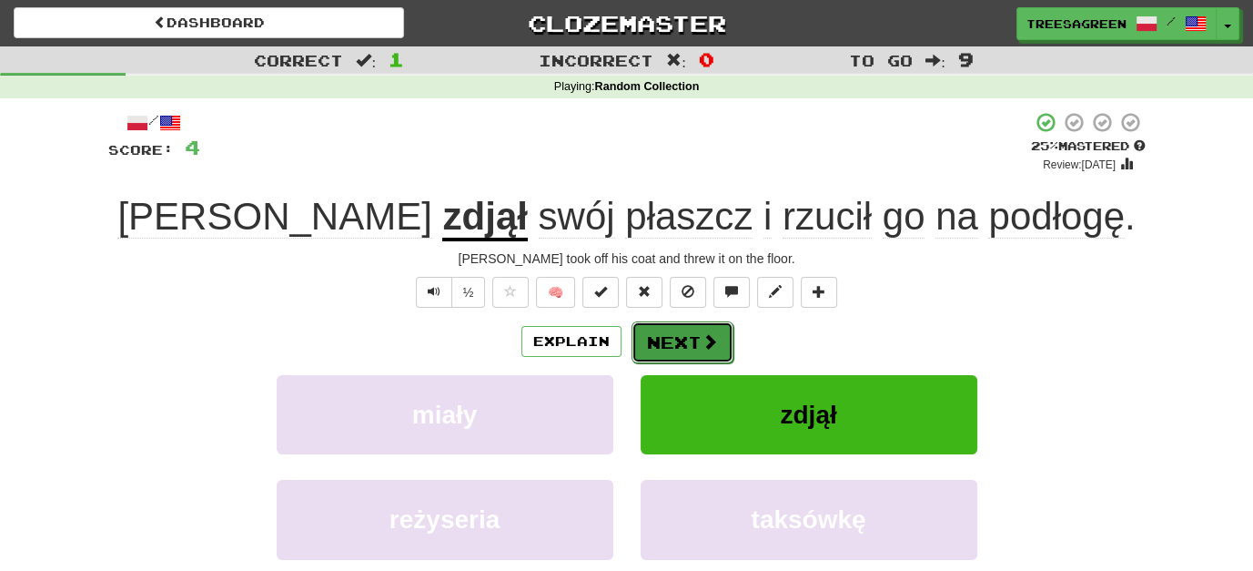
click at [682, 337] on button "Next" at bounding box center [683, 342] width 102 height 42
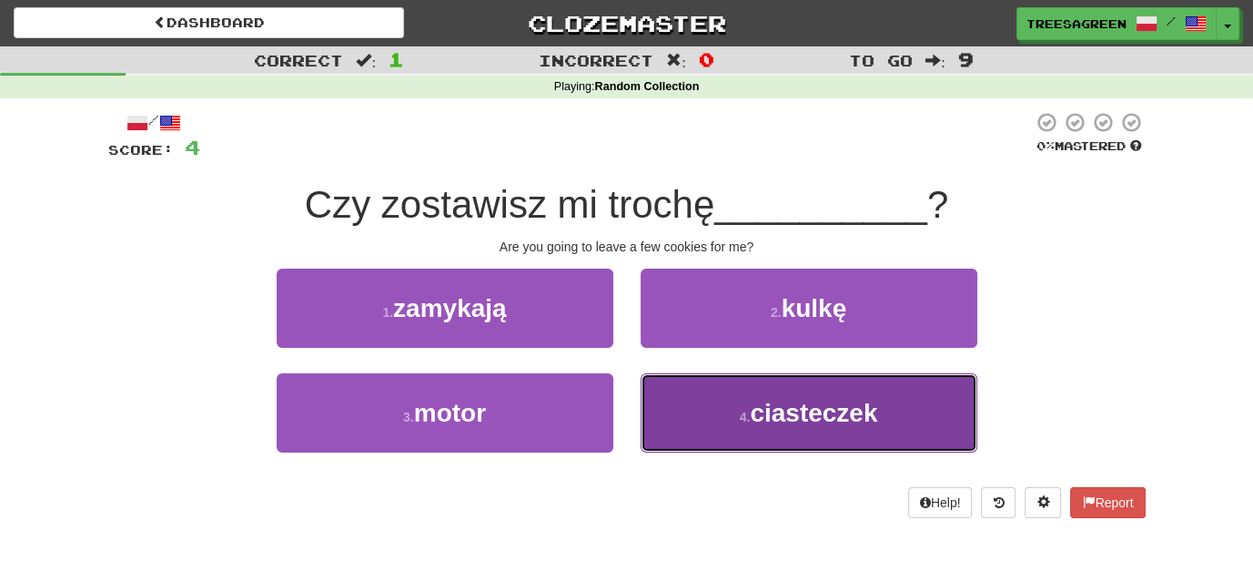
click at [826, 421] on span "ciasteczek" at bounding box center [813, 413] width 127 height 28
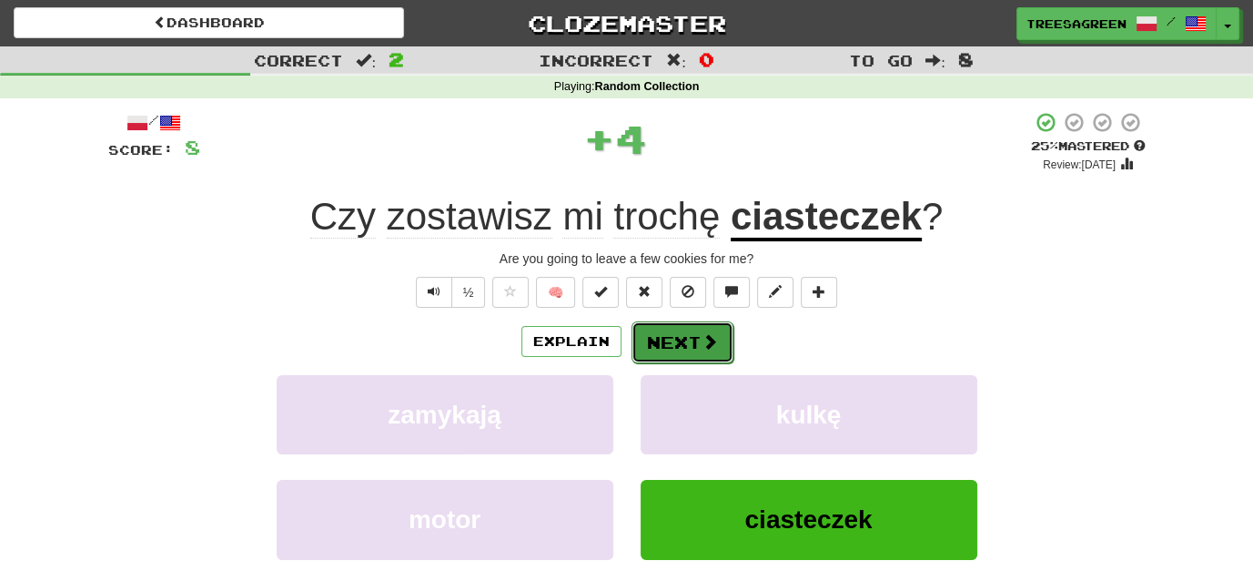
click at [690, 328] on button "Next" at bounding box center [683, 342] width 102 height 42
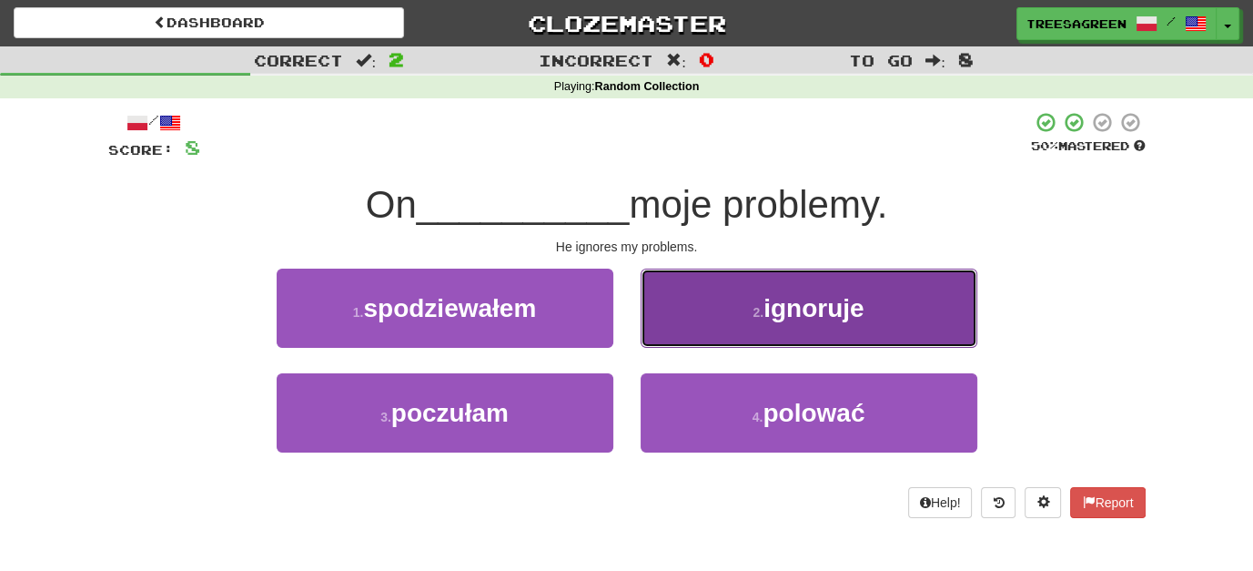
click at [794, 301] on span "ignoruje" at bounding box center [813, 308] width 100 height 28
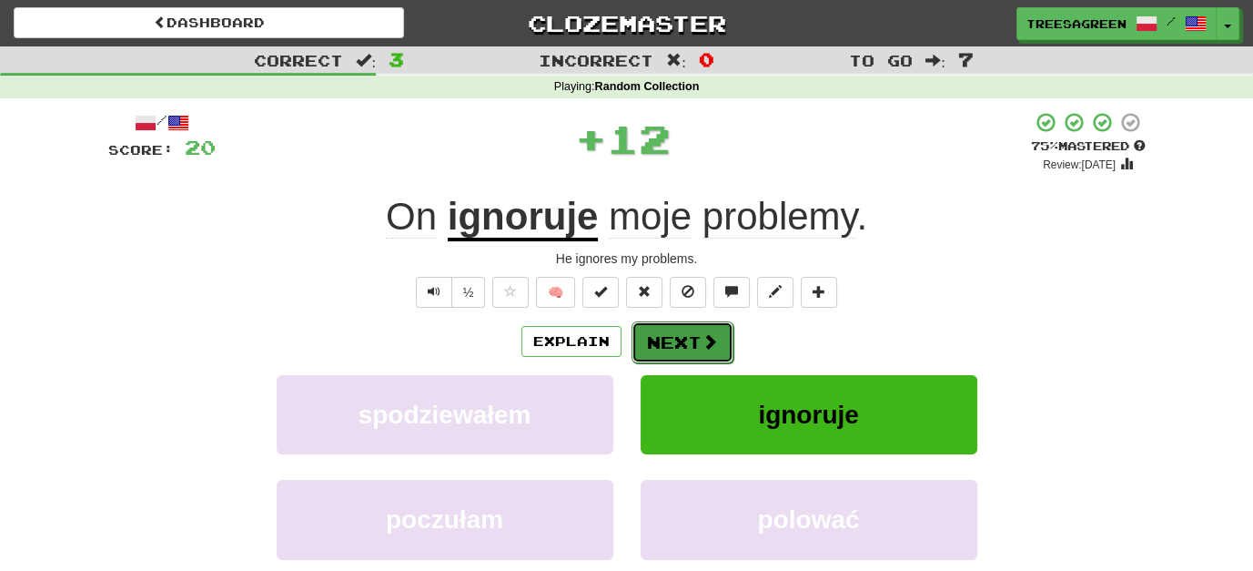
click at [682, 336] on button "Next" at bounding box center [683, 342] width 102 height 42
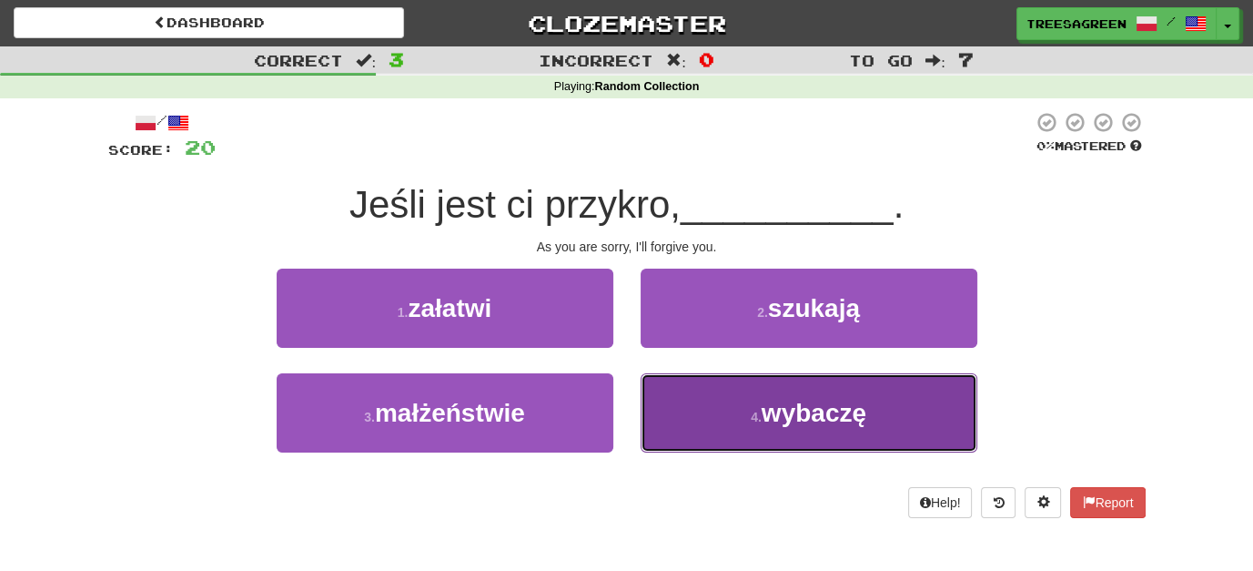
click at [820, 414] on span "wybaczę" at bounding box center [814, 413] width 105 height 28
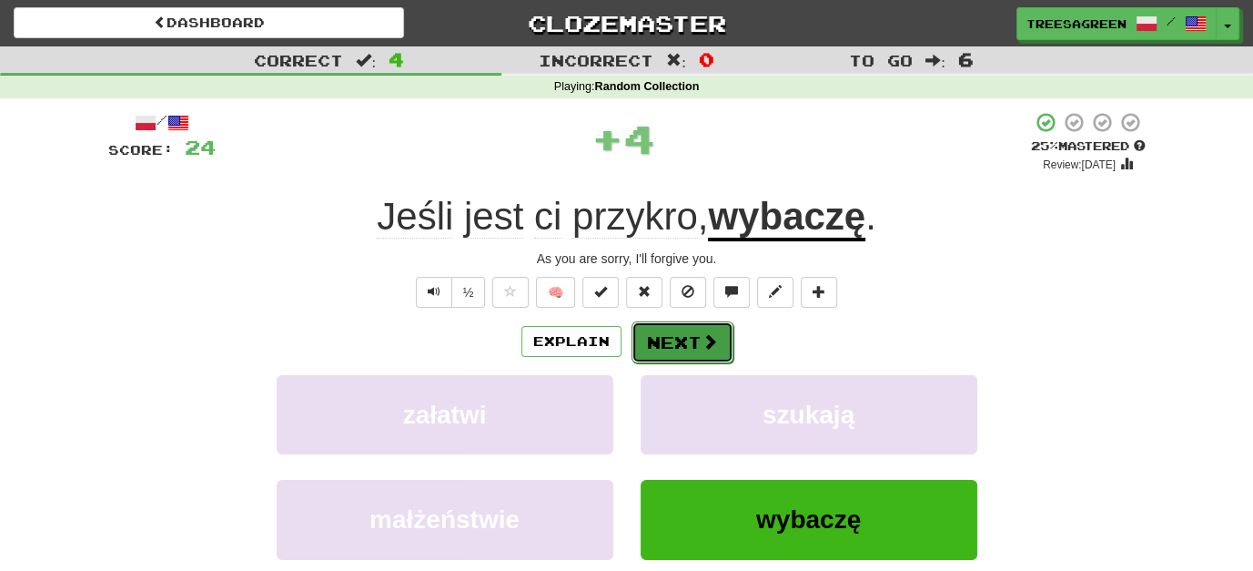
click at [689, 335] on button "Next" at bounding box center [683, 342] width 102 height 42
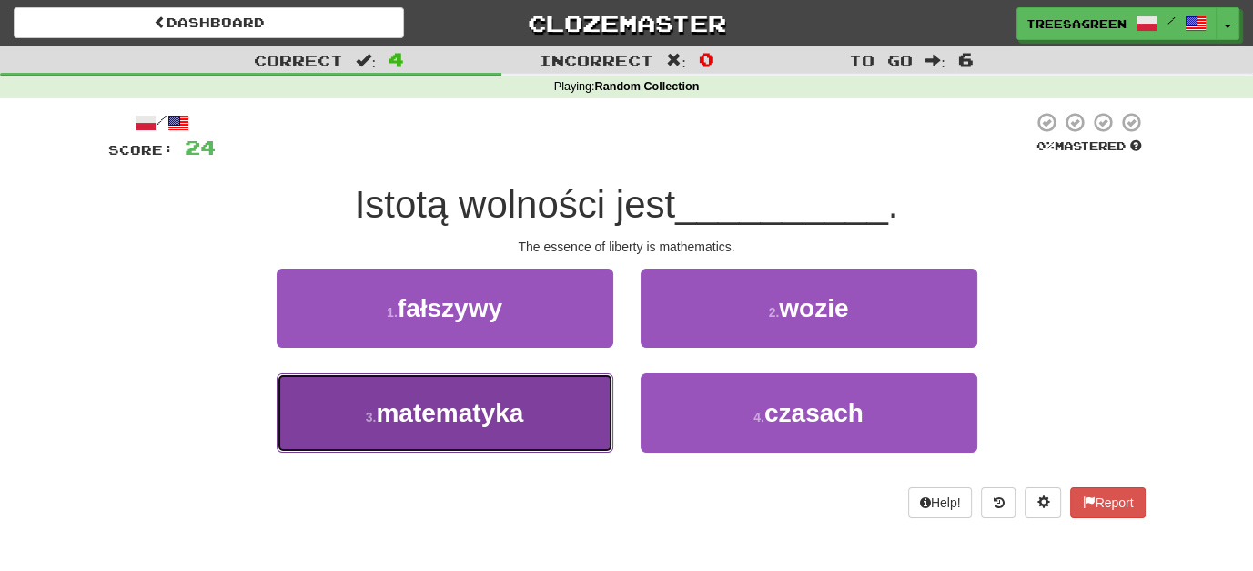
click at [483, 410] on span "matematyka" at bounding box center [449, 413] width 147 height 28
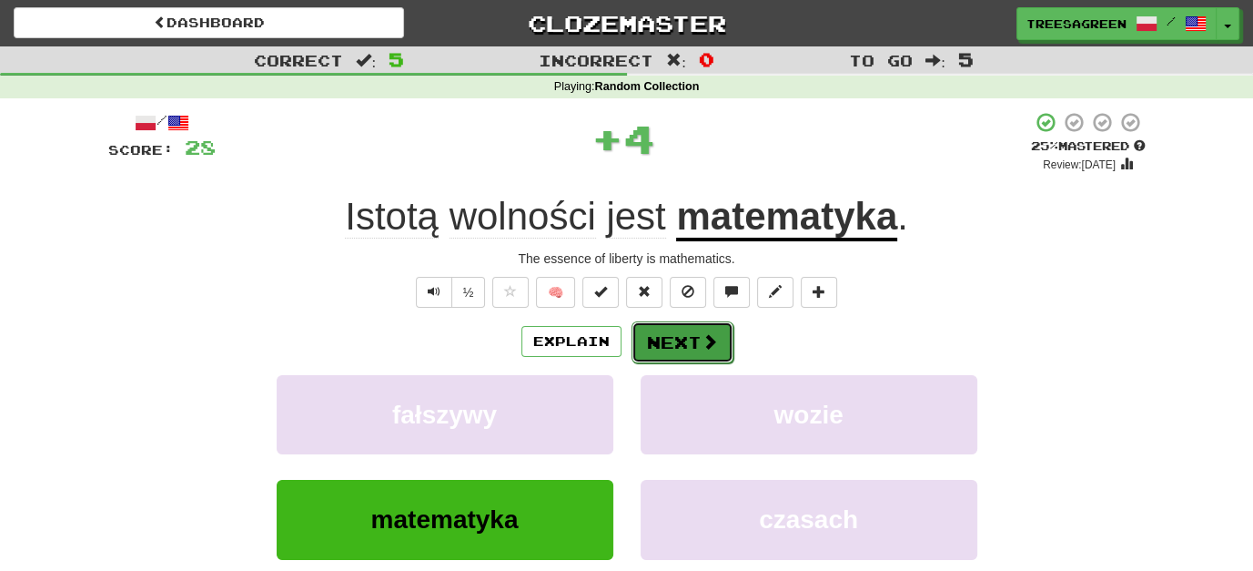
click at [682, 337] on button "Next" at bounding box center [683, 342] width 102 height 42
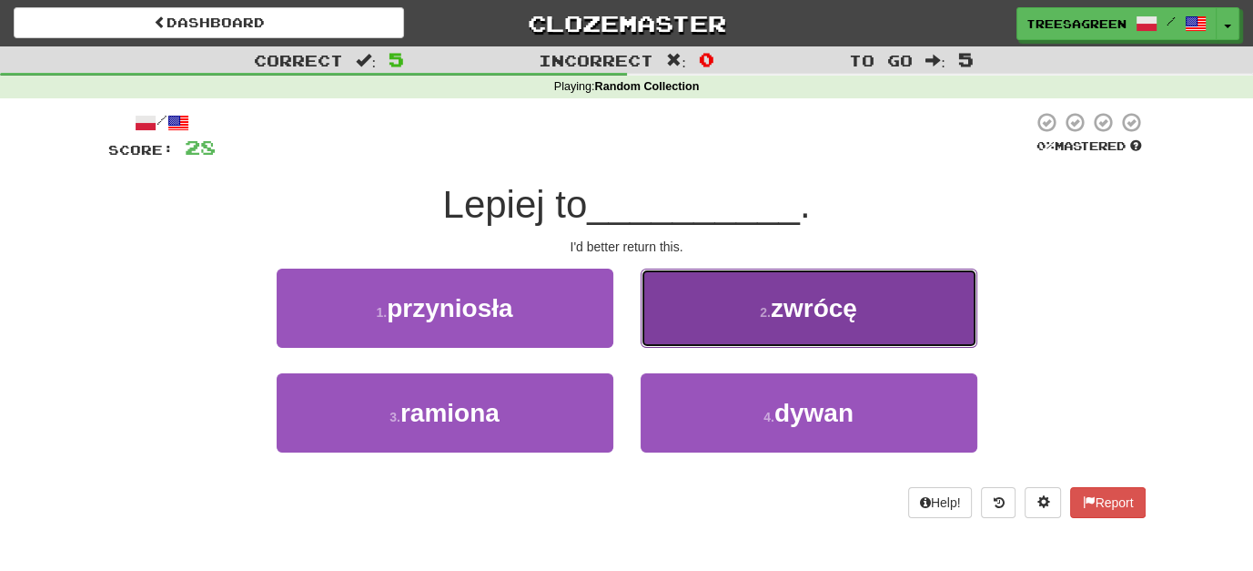
click at [845, 300] on span "zwrócę" at bounding box center [814, 308] width 86 height 28
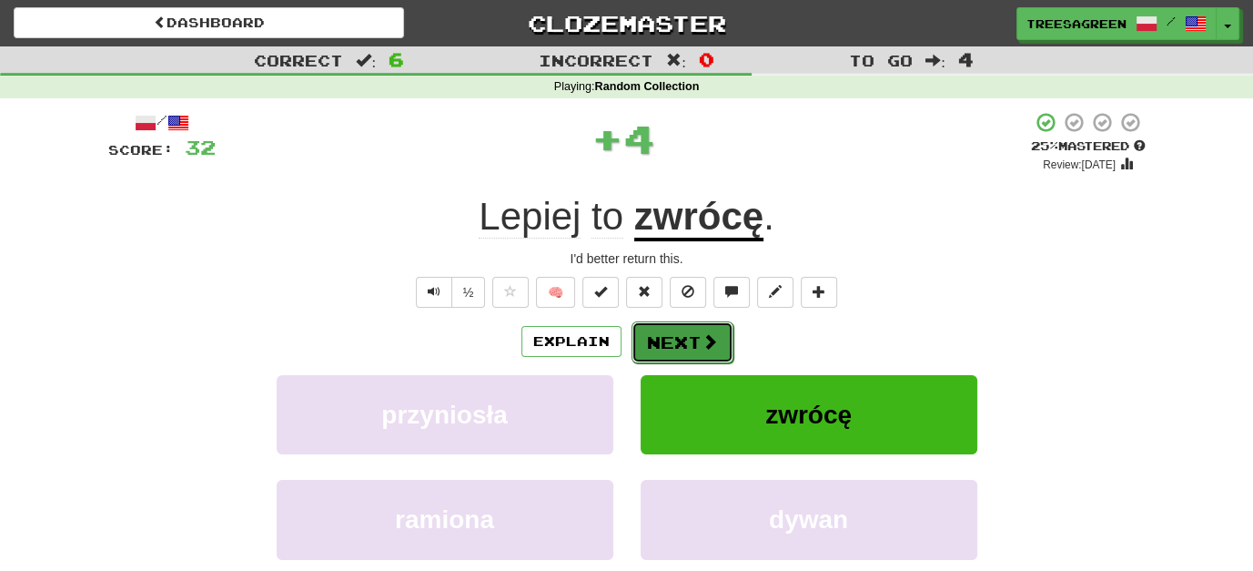
click at [688, 330] on button "Next" at bounding box center [683, 342] width 102 height 42
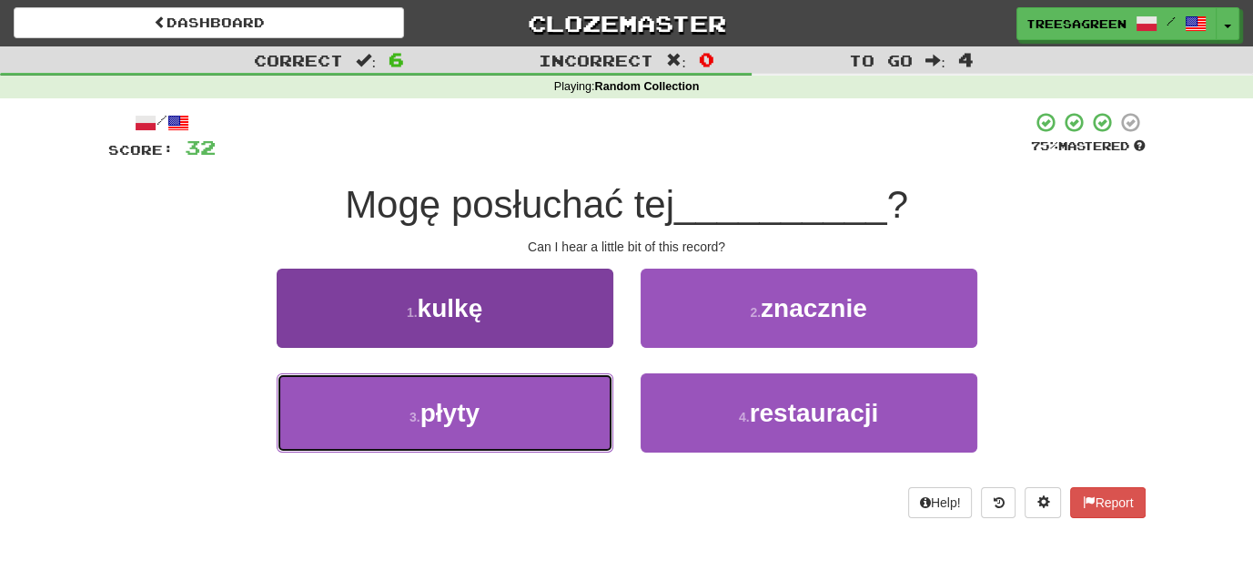
drag, startPoint x: 483, startPoint y: 409, endPoint x: 464, endPoint y: 406, distance: 19.3
click at [483, 408] on button "3 . płyty" at bounding box center [445, 412] width 337 height 79
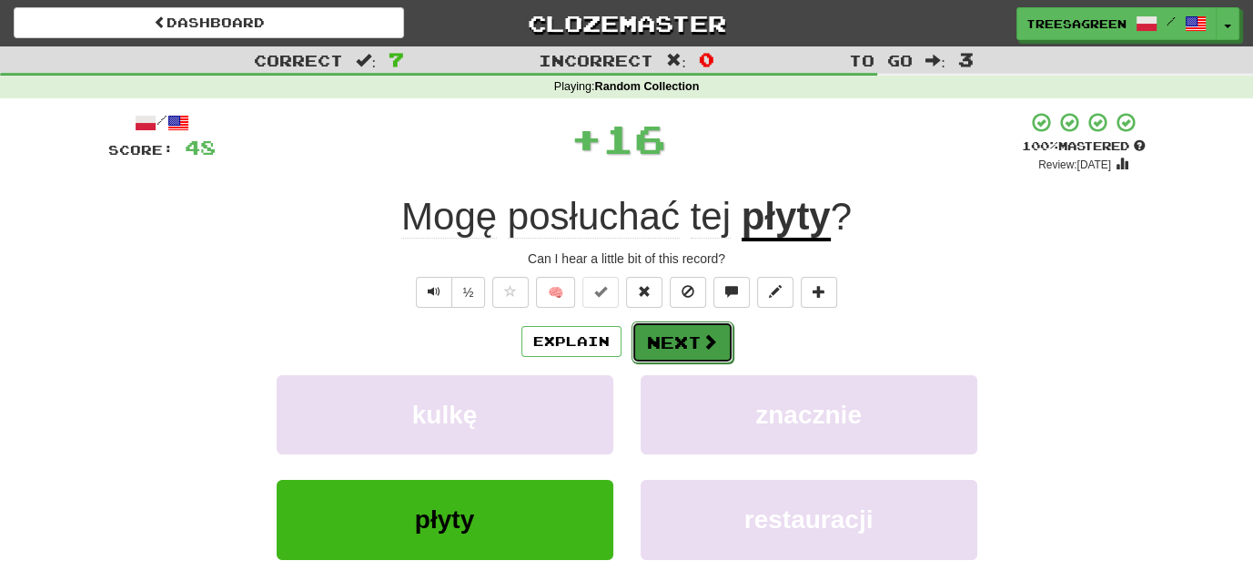
click at [682, 336] on button "Next" at bounding box center [683, 342] width 102 height 42
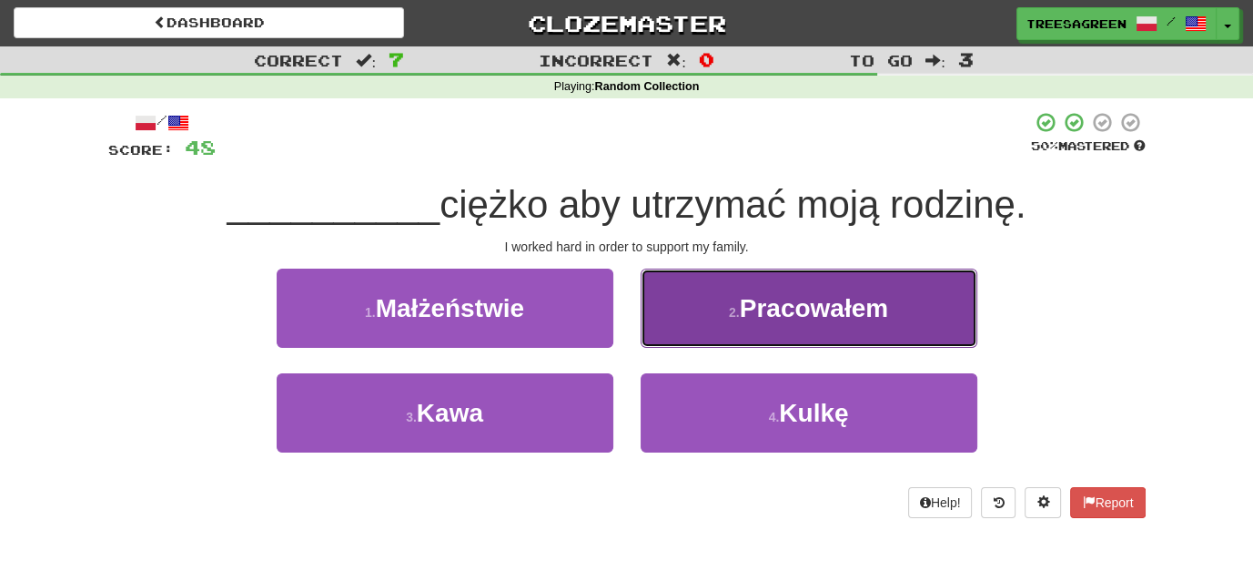
click at [816, 302] on span "Pracowałem" at bounding box center [814, 308] width 148 height 28
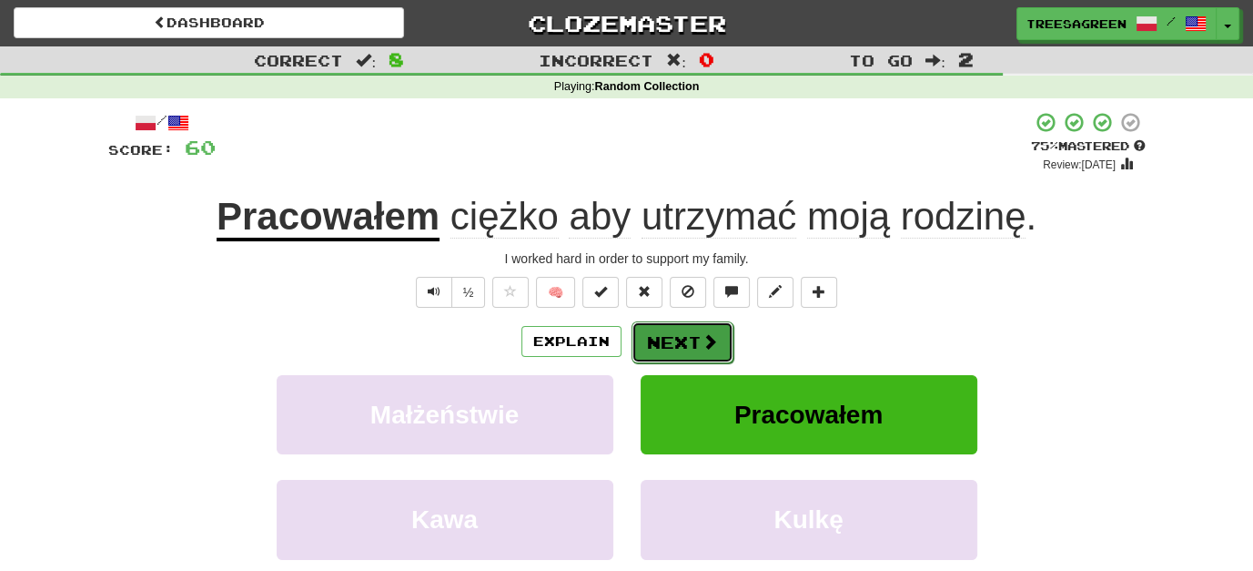
click at [667, 329] on button "Next" at bounding box center [683, 342] width 102 height 42
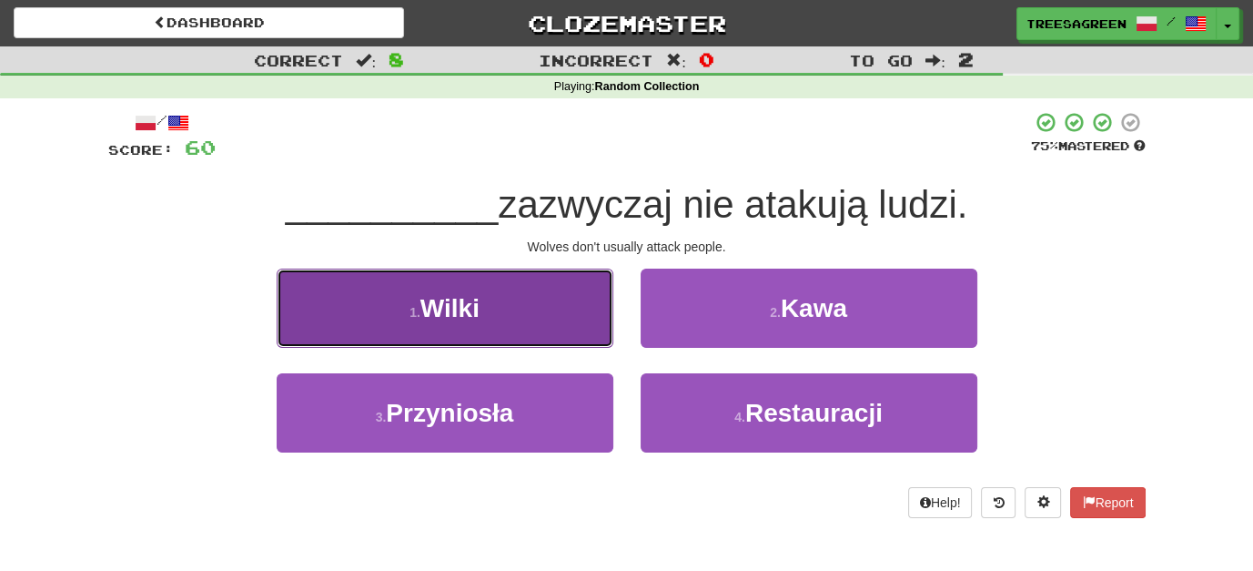
click at [543, 313] on button "1 . Wilki" at bounding box center [445, 307] width 337 height 79
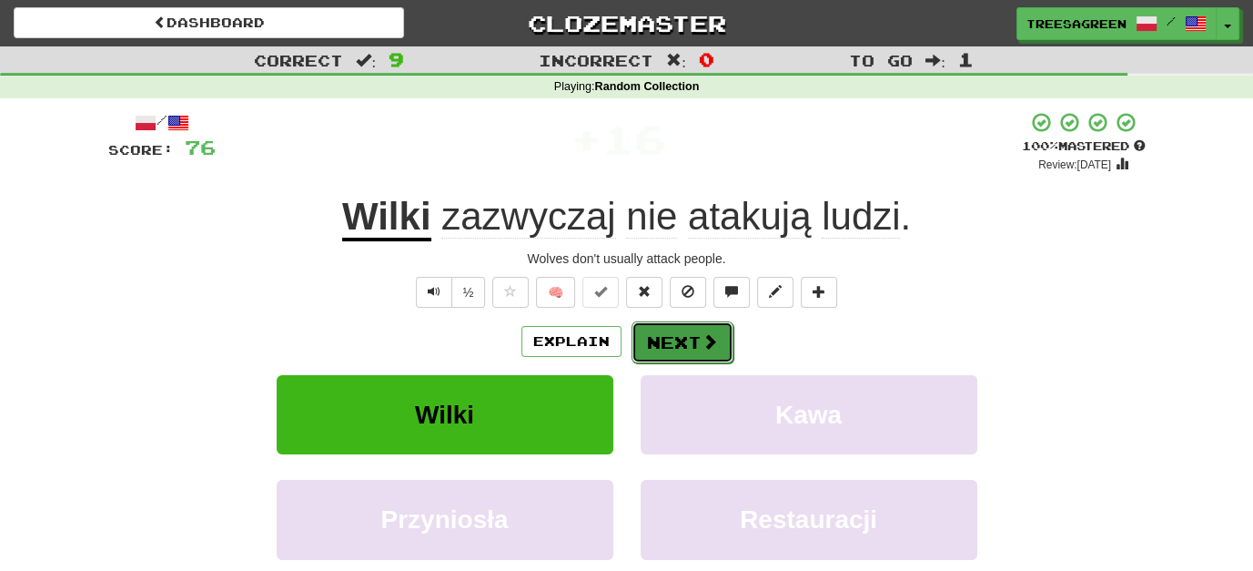
click at [682, 336] on button "Next" at bounding box center [683, 342] width 102 height 42
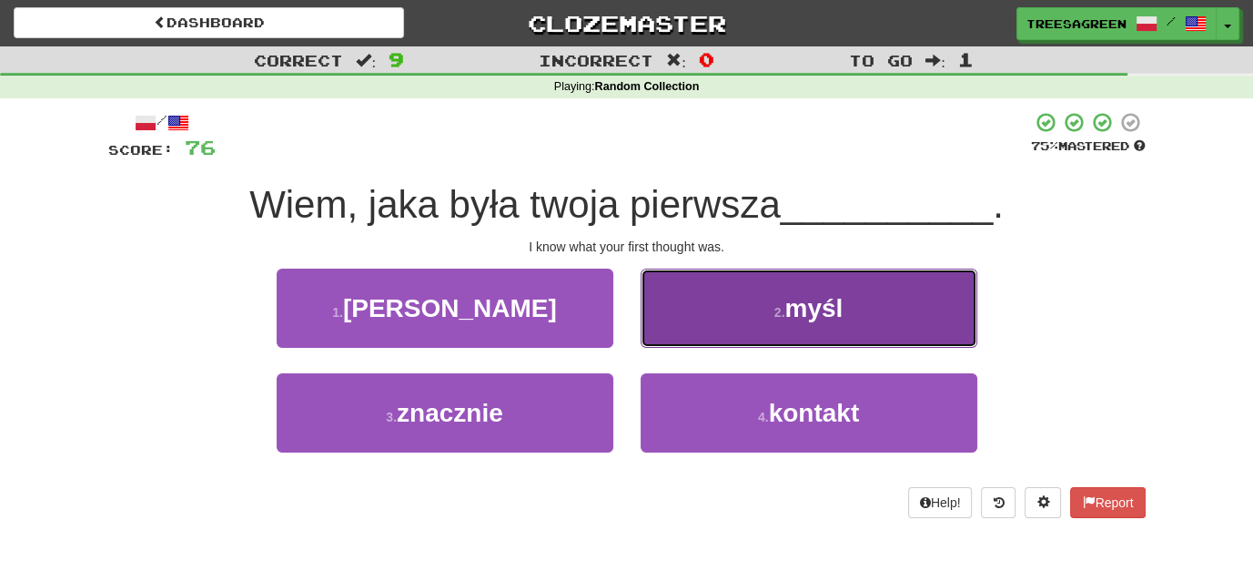
click at [838, 310] on span "myśl" at bounding box center [813, 308] width 58 height 28
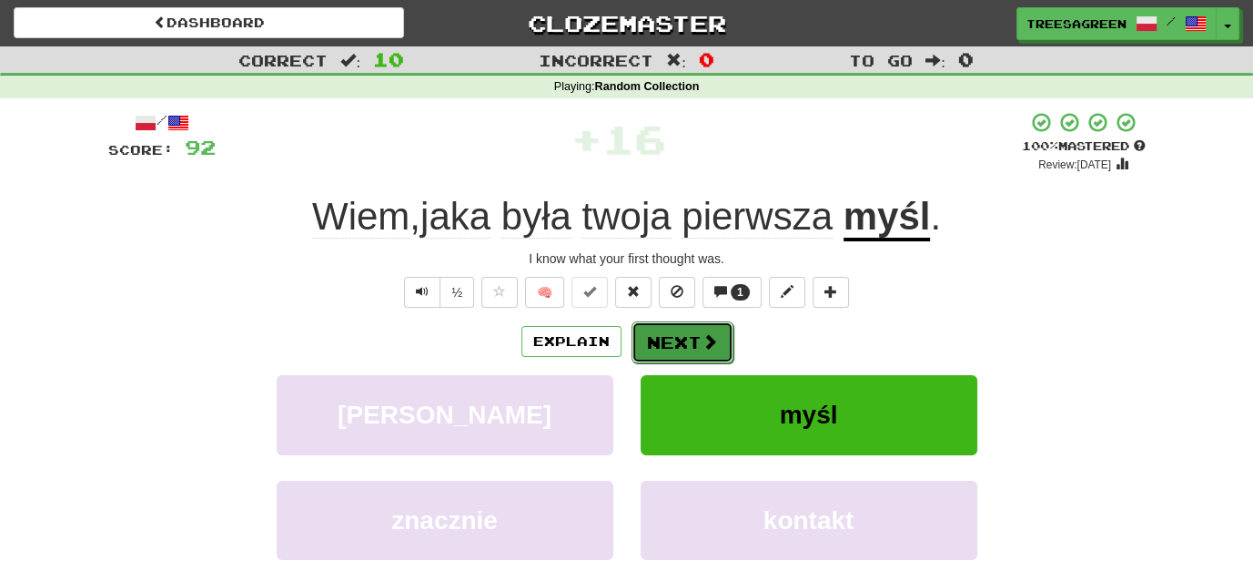
click at [702, 328] on button "Next" at bounding box center [683, 342] width 102 height 42
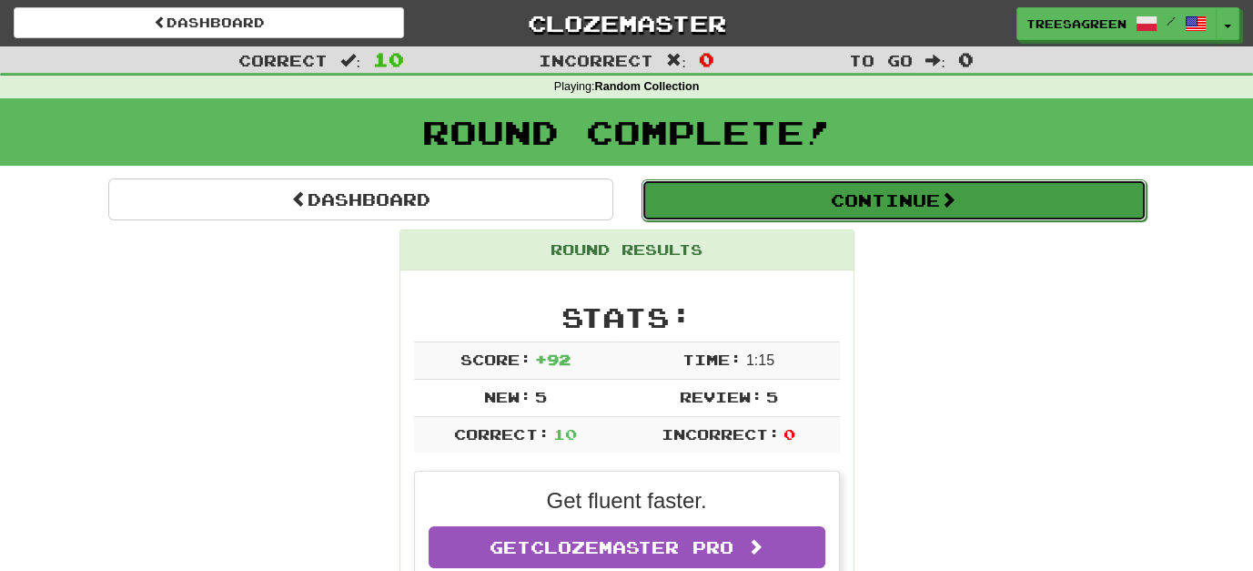
click at [840, 191] on button "Continue" at bounding box center [894, 200] width 505 height 42
